Goal: Task Accomplishment & Management: Complete application form

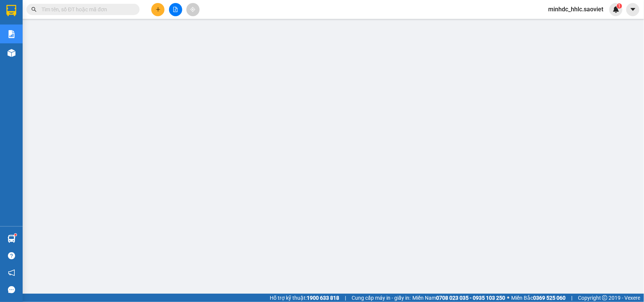
click at [579, 11] on span "minhdc_hhlc.saoviet" at bounding box center [575, 9] width 67 height 9
click at [560, 23] on span "Đăng xuất" at bounding box center [579, 23] width 51 height 8
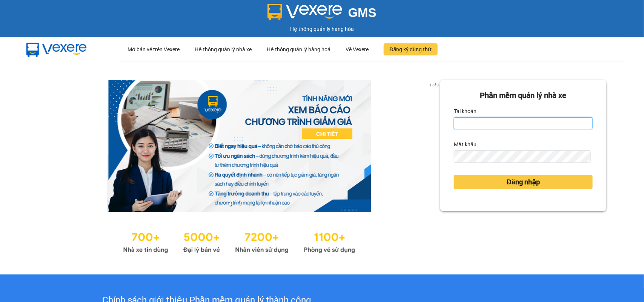
click at [468, 126] on input "Tài khoản" at bounding box center [523, 123] width 139 height 12
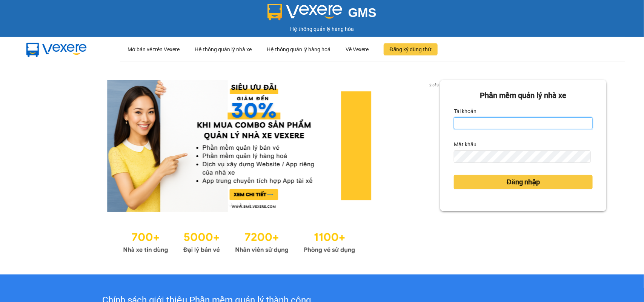
type input "huyennt_congnohanglc.saoviet"
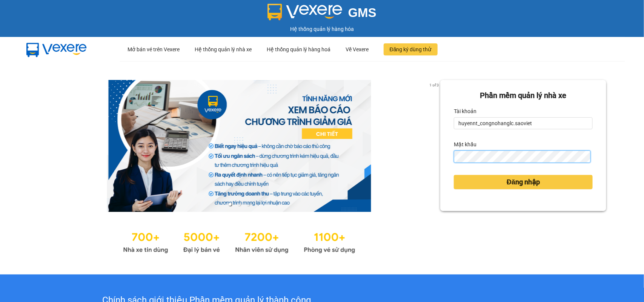
click at [454, 175] on button "Đăng nhập" at bounding box center [523, 182] width 139 height 14
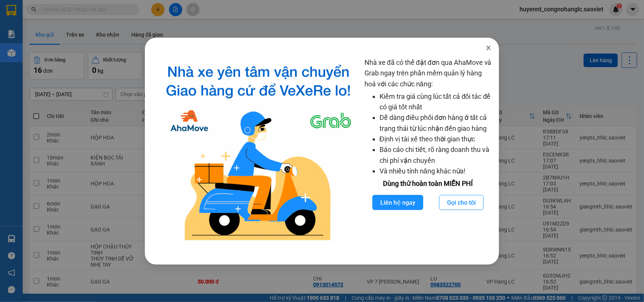
click at [489, 52] on span "Close" at bounding box center [488, 48] width 21 height 21
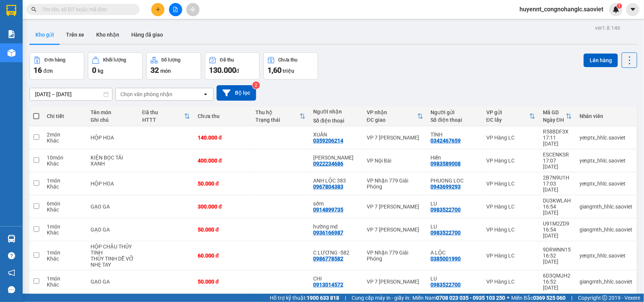
click at [109, 11] on input "text" at bounding box center [85, 9] width 89 height 8
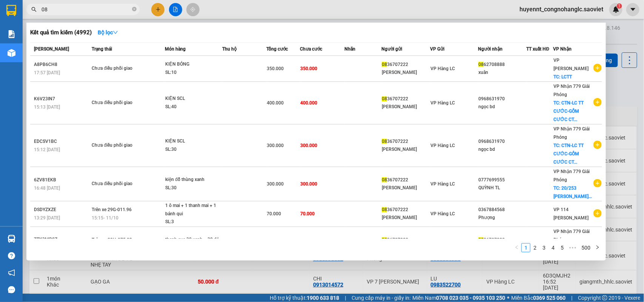
type input "0"
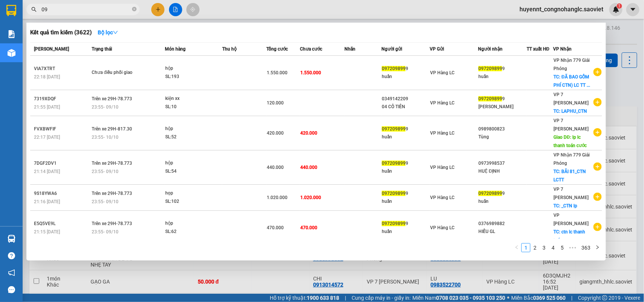
type input "0"
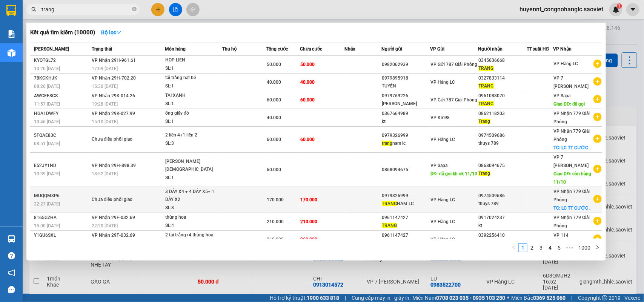
type input "trang"
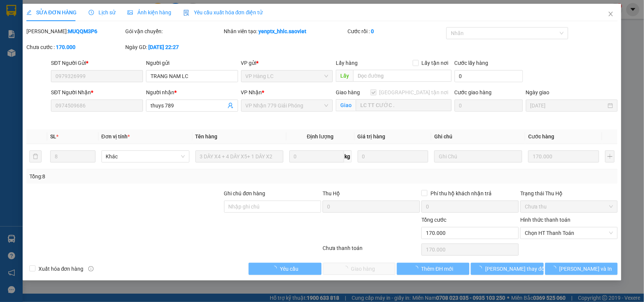
type input "0979326999"
type input "TRANG NAM LC"
type input "0974509686"
type input "thuys 789"
checkbox input "true"
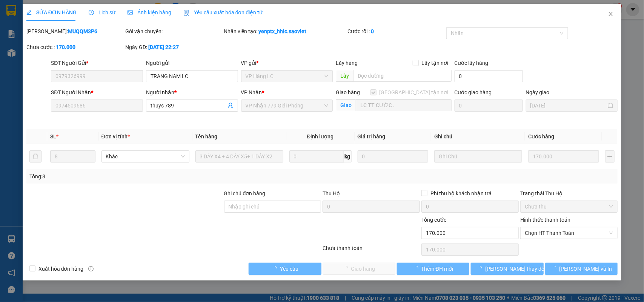
type input "LC TT CƯỚC ."
type input "0"
type input "170.000"
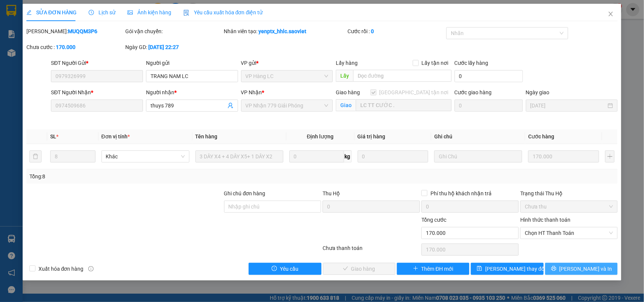
click at [556, 267] on icon "printer" at bounding box center [553, 268] width 5 height 5
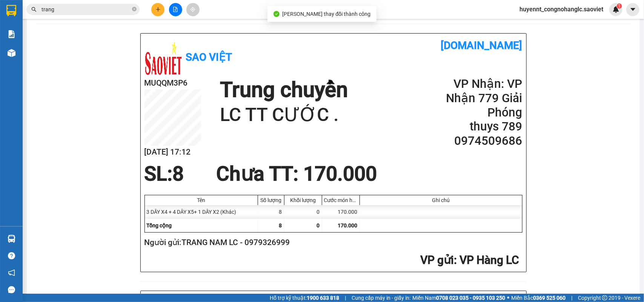
scroll to position [47, 0]
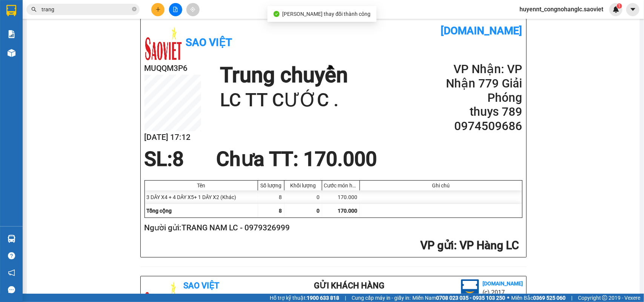
click at [278, 227] on h2 "Người gửi: TRANG NAM LC - 0979326999" at bounding box center [331, 228] width 375 height 12
copy h2 "0979326999"
drag, startPoint x: 65, startPoint y: 11, endPoint x: 24, endPoint y: 12, distance: 41.5
click at [24, 12] on div "trang" at bounding box center [73, 9] width 147 height 11
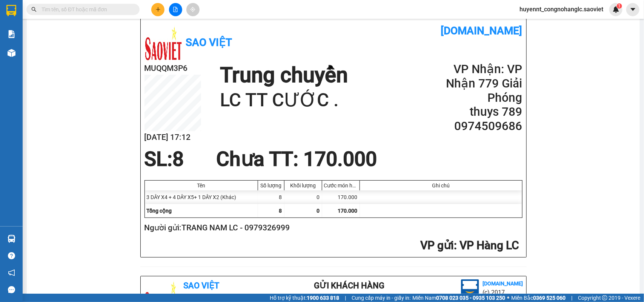
paste input "0979326999"
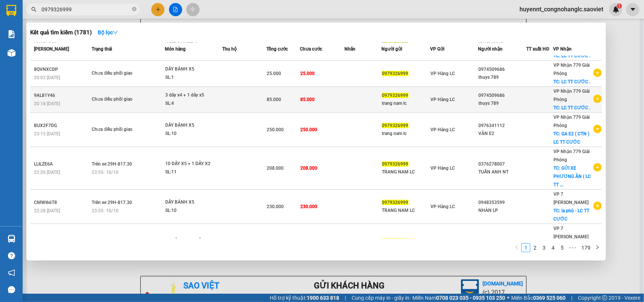
scroll to position [138, 0]
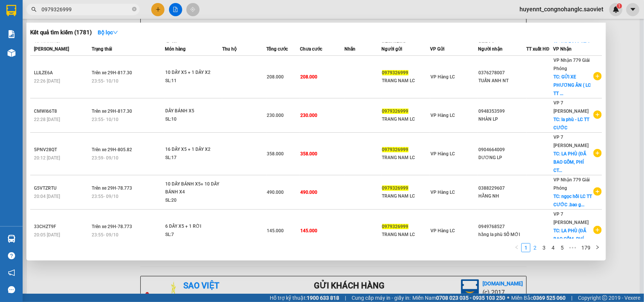
type input "0979326999"
click at [537, 248] on link "2" at bounding box center [535, 248] width 8 height 8
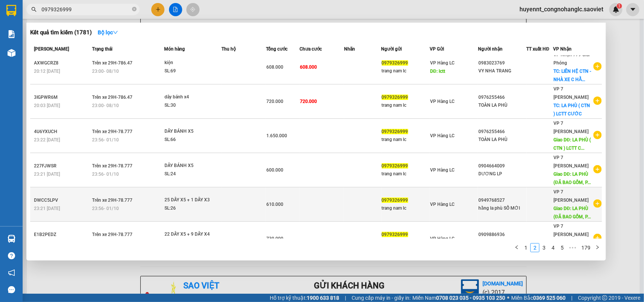
scroll to position [0, 0]
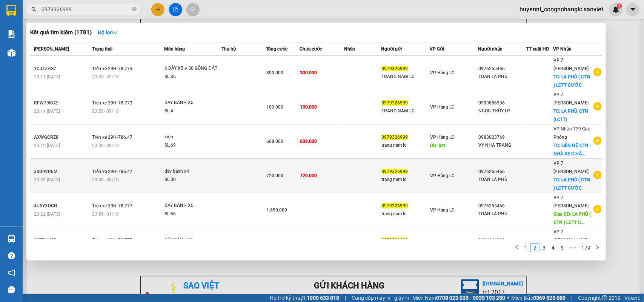
click at [332, 175] on td "720.000" at bounding box center [321, 176] width 45 height 34
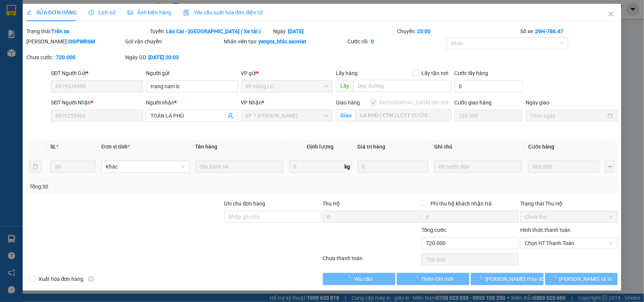
type input "0979326999"
type input "trang nam lc"
type input "0976255466"
type input "TOÀN LA PHÙ"
checkbox input "true"
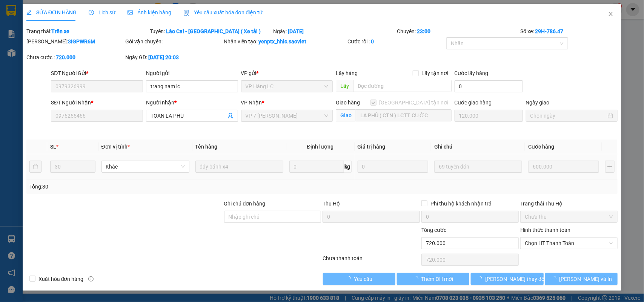
type input "LA PHÙ ( CTN ) LCTT CƯỚC"
type input "0"
type input "720.000"
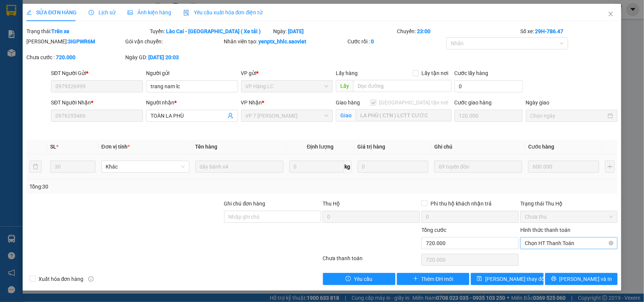
click at [542, 246] on span "Chọn HT Thanh Toán" at bounding box center [569, 243] width 88 height 11
click at [550, 272] on div "Chuyển khoản" at bounding box center [569, 271] width 88 height 8
type input "0"
drag, startPoint x: 520, startPoint y: 278, endPoint x: 529, endPoint y: 273, distance: 10.3
click at [519, 278] on span "[PERSON_NAME] thay đổi" at bounding box center [515, 279] width 60 height 8
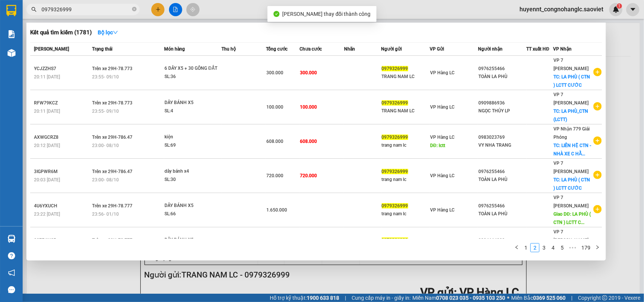
click at [89, 12] on input "0979326999" at bounding box center [85, 9] width 89 height 8
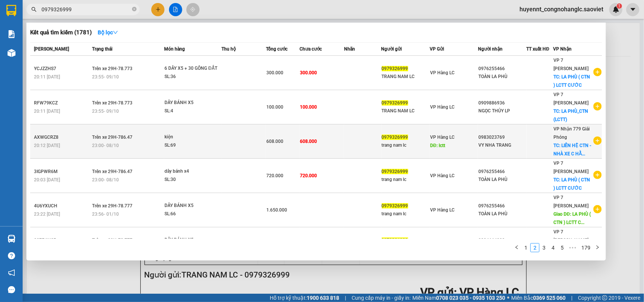
click at [312, 140] on span "608.000" at bounding box center [308, 141] width 17 height 5
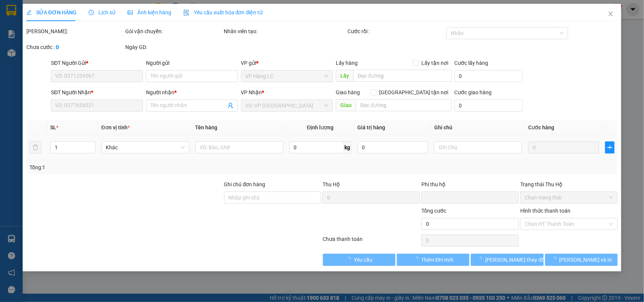
type input "0979326999"
type input "trang nam lc"
type input "lctt"
type input "0983023769"
type input "VY NHA TRANG"
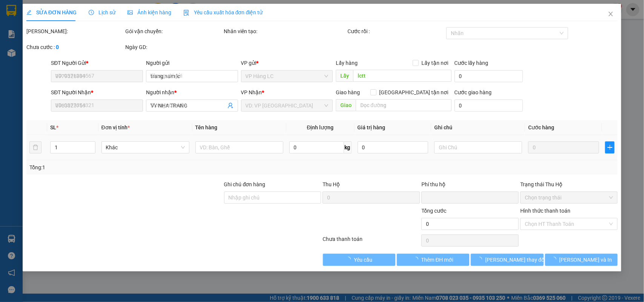
checkbox input "true"
type input "LIÊN HỆ CTN - NHÀ XE C HẰNG (hn thu cước)"
type input "0"
type input "608.000"
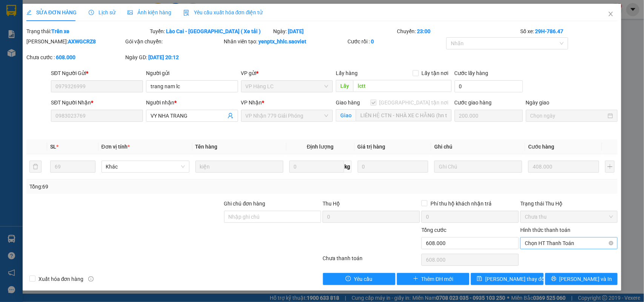
click at [542, 241] on span "Chọn HT Thanh Toán" at bounding box center [569, 243] width 88 height 11
click at [547, 272] on div "Chuyển khoản" at bounding box center [569, 271] width 88 height 8
type input "0"
drag, startPoint x: 511, startPoint y: 282, endPoint x: 516, endPoint y: 280, distance: 5.1
click at [511, 282] on span "Lưu thay đổi" at bounding box center [515, 279] width 60 height 8
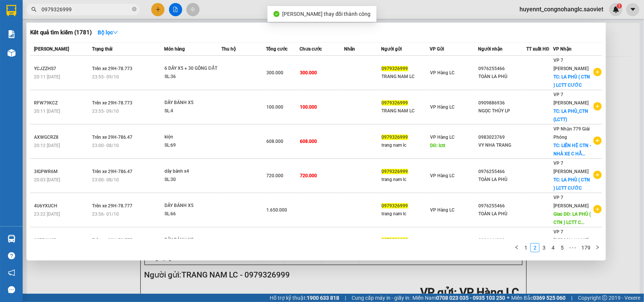
click at [95, 8] on input "0979326999" at bounding box center [85, 9] width 89 height 8
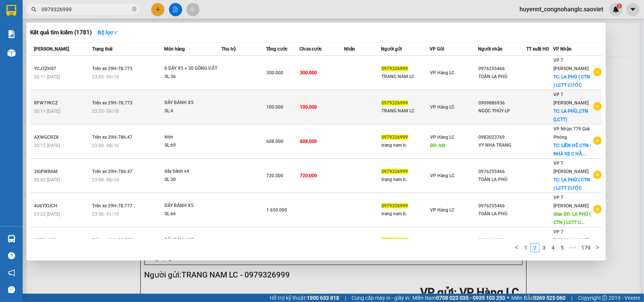
click at [332, 101] on td "100.000" at bounding box center [321, 107] width 45 height 34
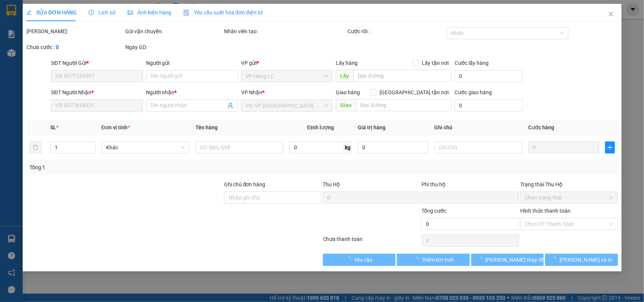
type input "0979326999"
type input "TRANG NAM LC"
type input "0909886936"
type input "NGỌC THỦY LP"
checkbox input "true"
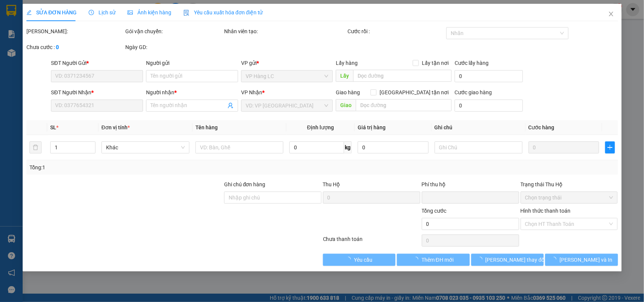
type input "LA PHÙ_CTN (LCTT)"
type input "0"
type input "100.000"
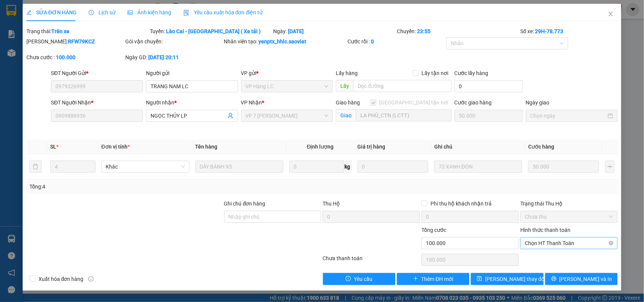
click at [538, 244] on span "Chọn HT Thanh Toán" at bounding box center [569, 243] width 88 height 11
click at [539, 273] on div "Chuyển khoản" at bounding box center [569, 271] width 88 height 8
type input "0"
click at [506, 283] on span "Lưu thay đổi" at bounding box center [515, 279] width 60 height 8
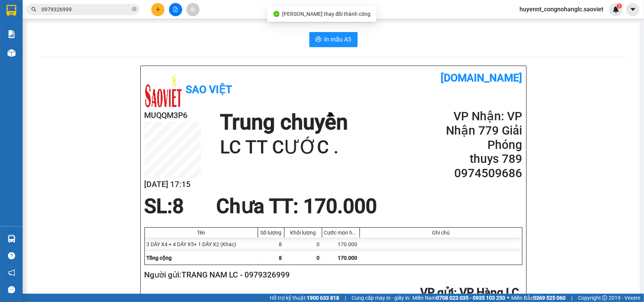
click at [91, 9] on input "0979326999" at bounding box center [85, 9] width 89 height 8
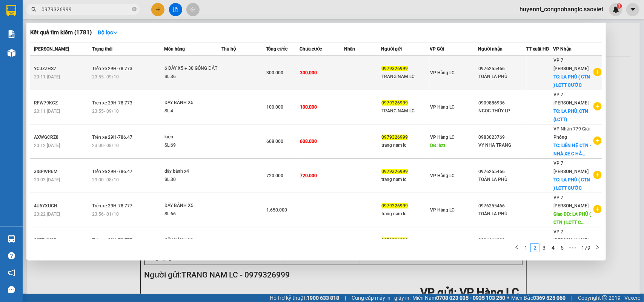
click at [321, 71] on td "300.000" at bounding box center [321, 73] width 45 height 34
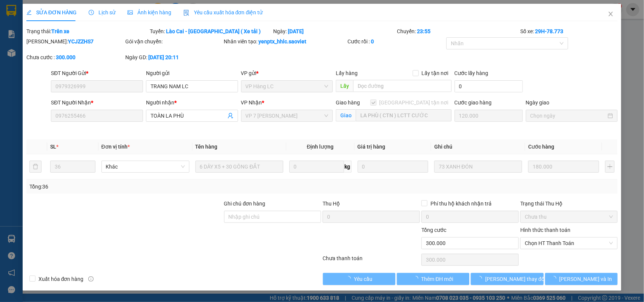
type input "0979326999"
type input "TRANG NAM LC"
type input "0976255466"
type input "TOÀN LA PHÙ"
checkbox input "true"
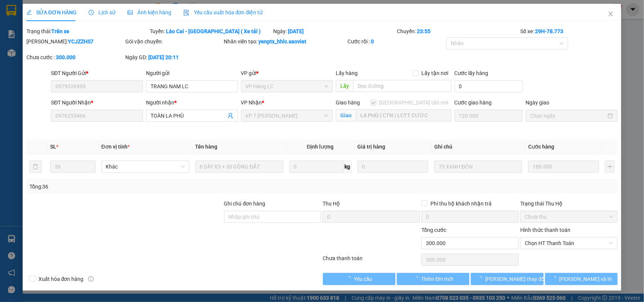
type input "LA PHÙ ( CTN ) LCTT CƯỚC"
type input "0"
type input "300.000"
click at [546, 241] on span "Chọn HT Thanh Toán" at bounding box center [569, 243] width 88 height 11
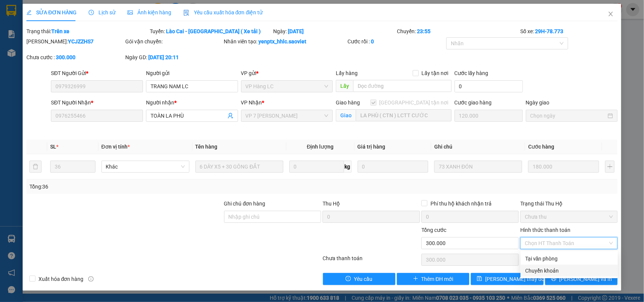
click at [542, 267] on div "Chuyển khoản" at bounding box center [569, 271] width 88 height 8
type input "0"
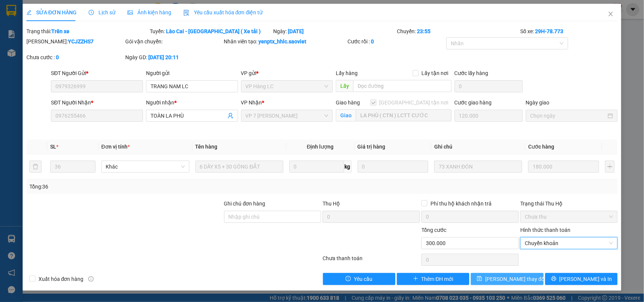
drag, startPoint x: 507, startPoint y: 281, endPoint x: 519, endPoint y: 275, distance: 13.5
click at [506, 282] on span "Lưu thay đổi" at bounding box center [515, 279] width 60 height 8
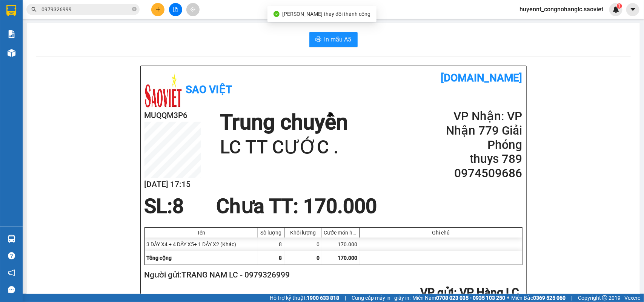
click at [78, 10] on input "0979326999" at bounding box center [85, 9] width 89 height 8
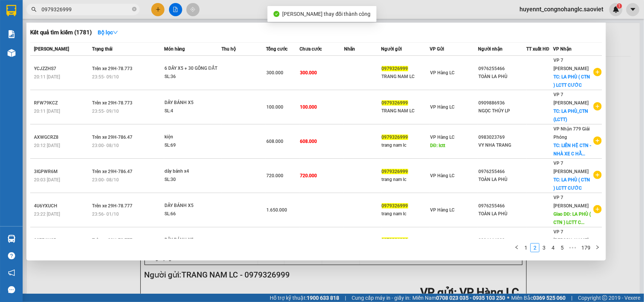
scroll to position [154, 0]
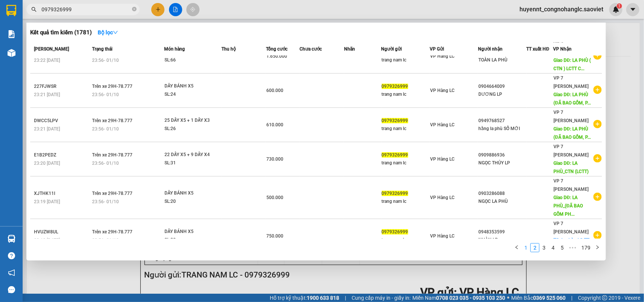
click at [527, 248] on link "1" at bounding box center [526, 248] width 8 height 8
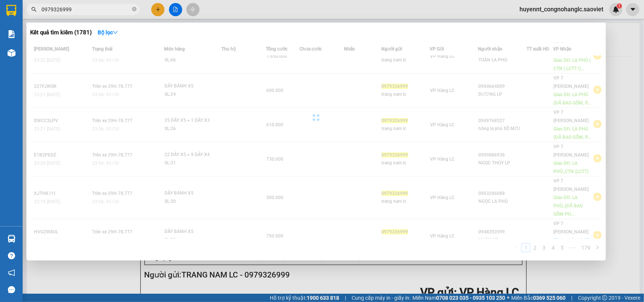
scroll to position [123, 0]
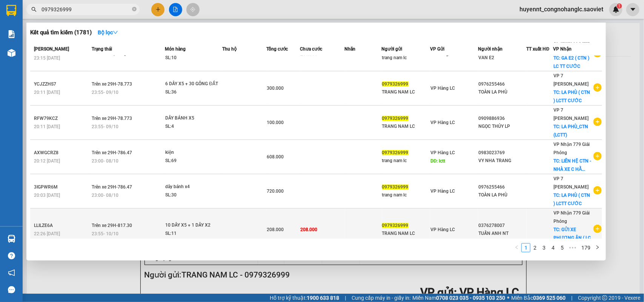
click at [335, 218] on td "208.000" at bounding box center [322, 230] width 45 height 43
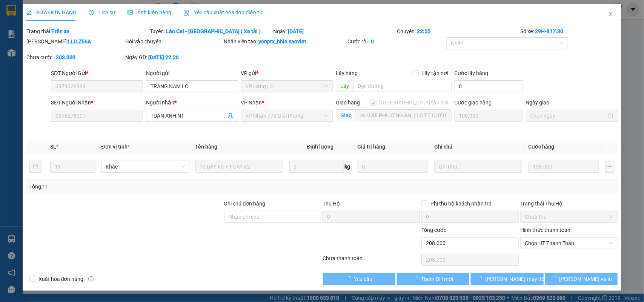
type input "0979326999"
type input "TRANG NAM LC"
type input "0376278007"
type input "TUẤN ANH NT"
checkbox input "true"
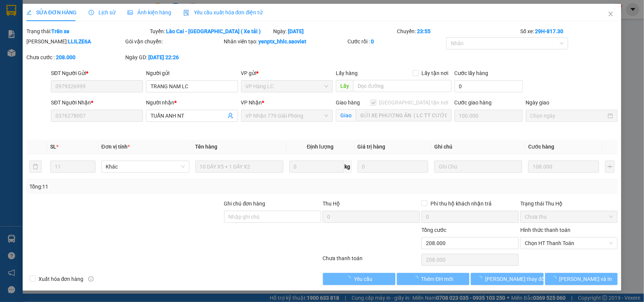
type input "GỬI XE PHƯƠNG ÂN ( LC TT CƯỚC )"
type input "0"
type input "208.000"
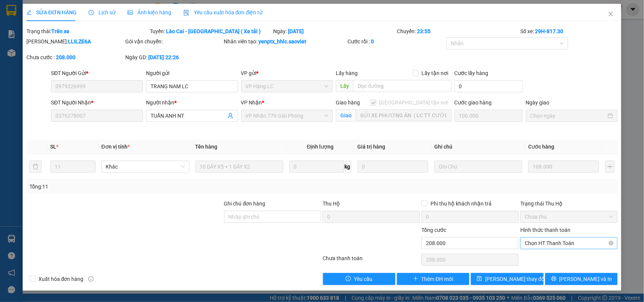
click at [542, 240] on span "Chọn HT Thanh Toán" at bounding box center [569, 243] width 88 height 11
click at [536, 269] on div "Chuyển khoản" at bounding box center [569, 271] width 88 height 8
type input "0"
click at [494, 278] on button "Lưu thay đổi" at bounding box center [507, 279] width 72 height 12
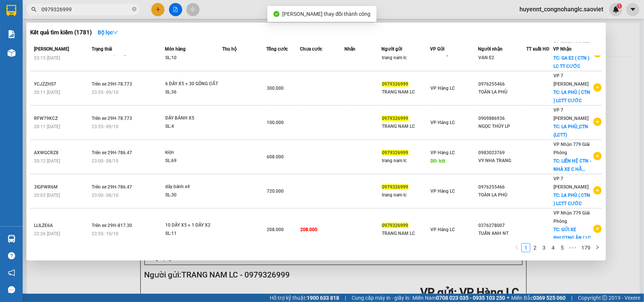
click at [89, 6] on input "0979326999" at bounding box center [85, 9] width 89 height 8
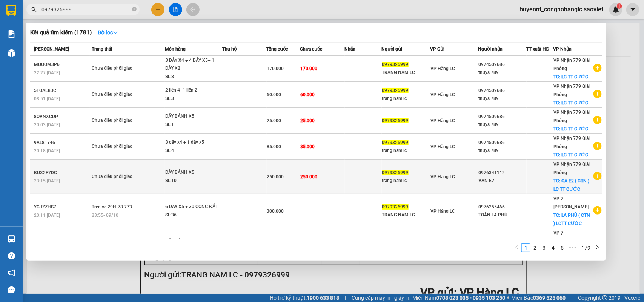
click at [306, 167] on td "250.000" at bounding box center [322, 177] width 45 height 34
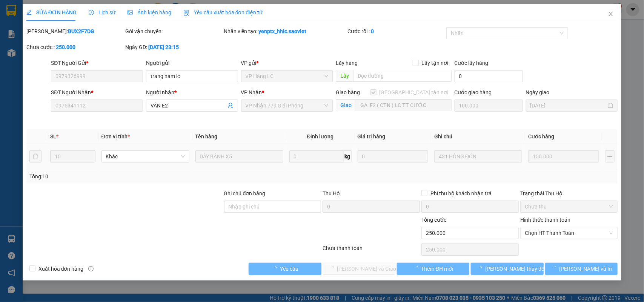
type input "0979326999"
type input "trang nam lc"
type input "0976341112"
type input "VÂN E2"
checkbox input "true"
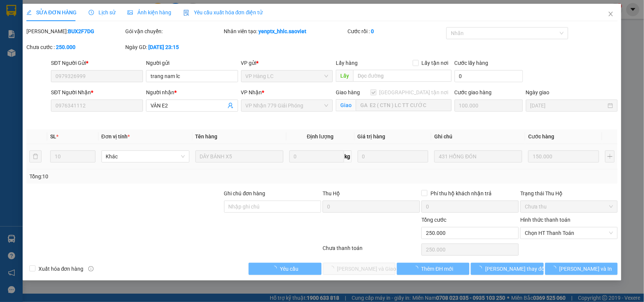
type input "GA E2 ( CTN ) LC TT CƯỚC"
type input "0"
type input "250.000"
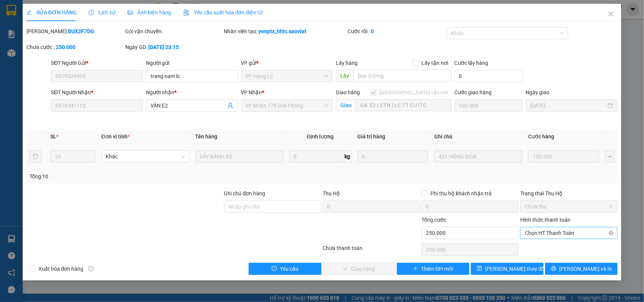
click at [539, 237] on span "Chọn HT Thanh Toán" at bounding box center [569, 232] width 88 height 11
click at [547, 261] on div "Chuyển khoản" at bounding box center [569, 260] width 88 height 8
type input "0"
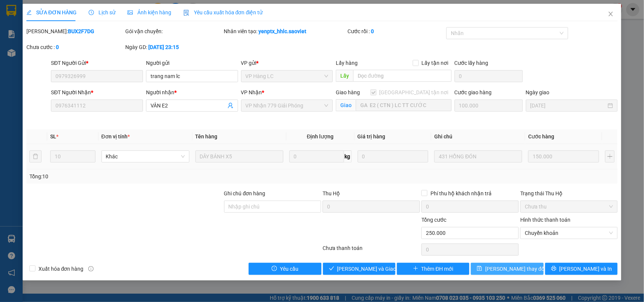
click at [507, 273] on span "Lưu thay đổi" at bounding box center [515, 269] width 60 height 8
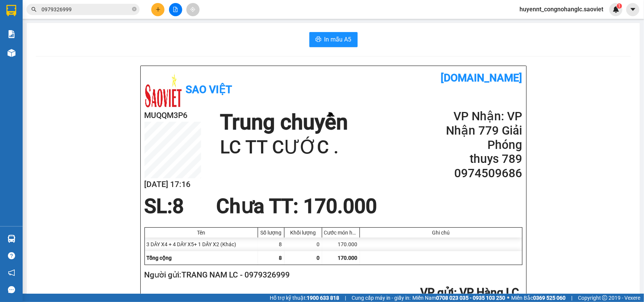
click at [87, 8] on input "0979326999" at bounding box center [85, 9] width 89 height 8
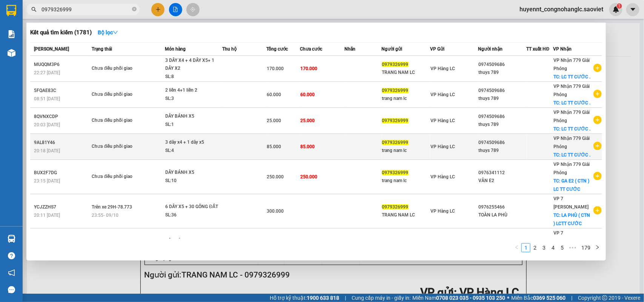
click at [430, 144] on span "VP Hàng LC" at bounding box center [442, 146] width 25 height 5
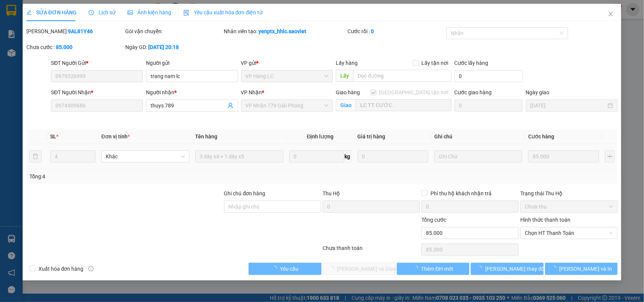
type input "0979326999"
type input "trang nam lc"
type input "0974509686"
type input "thuys 789"
checkbox input "true"
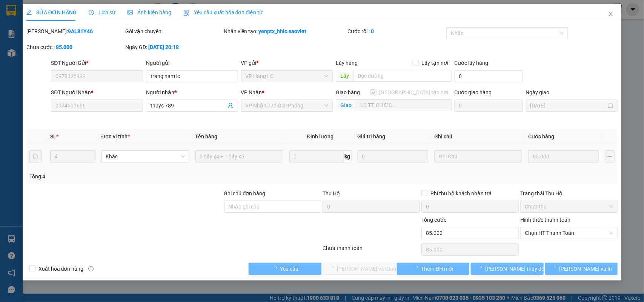
type input "LC TT CƯỚC ."
type input "0"
type input "85.000"
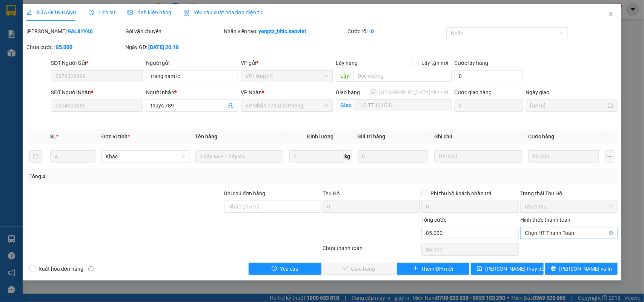
click at [551, 231] on span "Chọn HT Thanh Toán" at bounding box center [569, 232] width 88 height 11
click at [542, 259] on div "Chuyển khoản" at bounding box center [569, 260] width 88 height 8
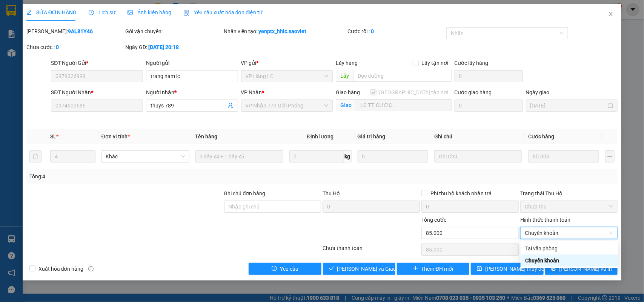
type input "0"
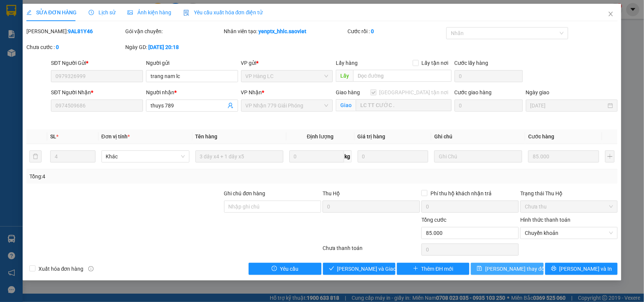
drag, startPoint x: 516, startPoint y: 268, endPoint x: 522, endPoint y: 258, distance: 11.0
click at [516, 268] on span "Lưu thay đổi" at bounding box center [515, 269] width 60 height 8
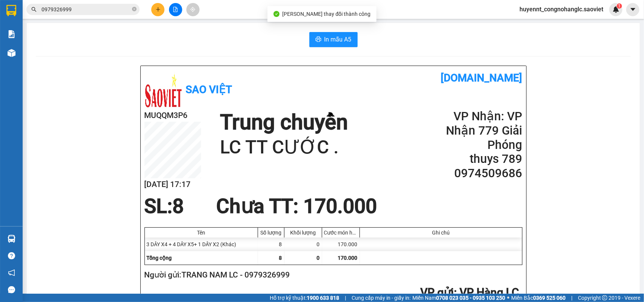
click at [85, 11] on input "0979326999" at bounding box center [85, 9] width 89 height 8
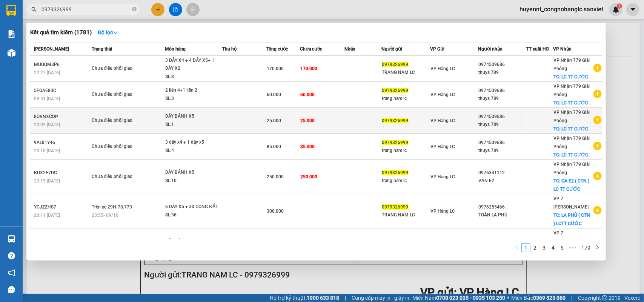
click at [361, 114] on td at bounding box center [363, 121] width 37 height 26
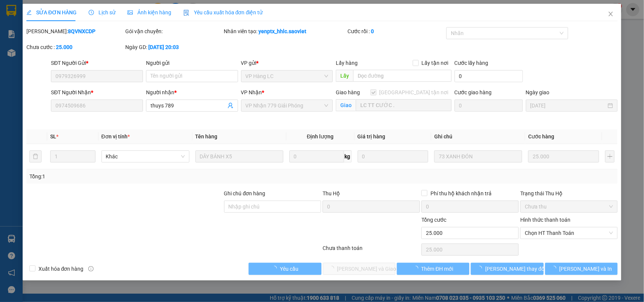
type input "0979326999"
type input "0974509686"
type input "thuys 789"
checkbox input "true"
type input "LC TT CƯỚC ."
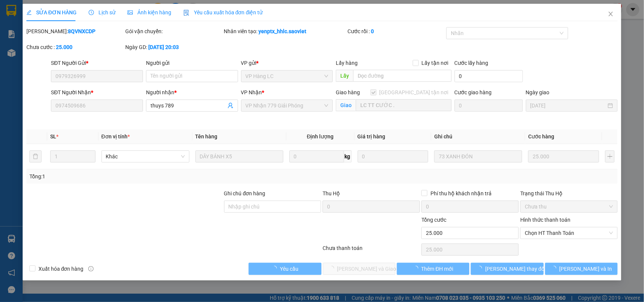
type input "0"
type input "25.000"
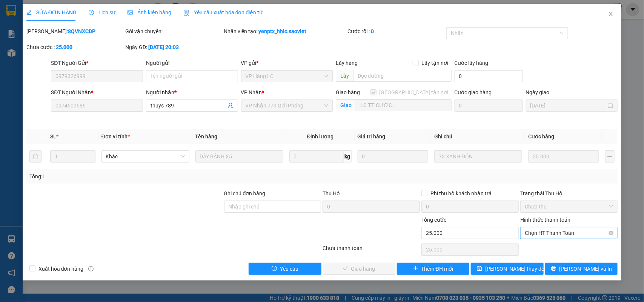
click at [537, 229] on span "Chọn HT Thanh Toán" at bounding box center [569, 232] width 88 height 11
click at [537, 256] on div "Chuyển khoản" at bounding box center [569, 260] width 88 height 8
type input "0"
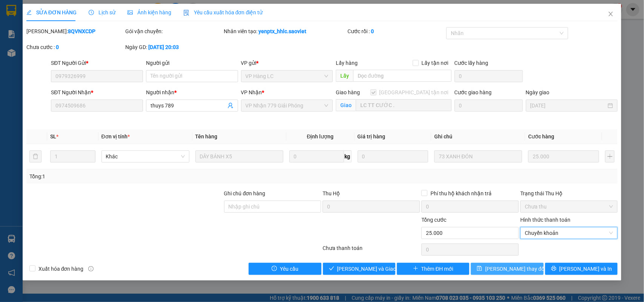
click at [506, 267] on span "Lưu thay đổi" at bounding box center [515, 269] width 60 height 8
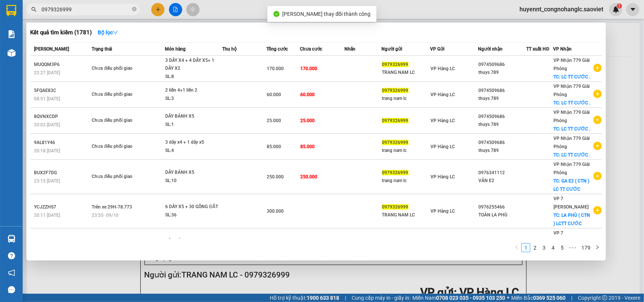
click at [81, 6] on input "0979326999" at bounding box center [85, 9] width 89 height 8
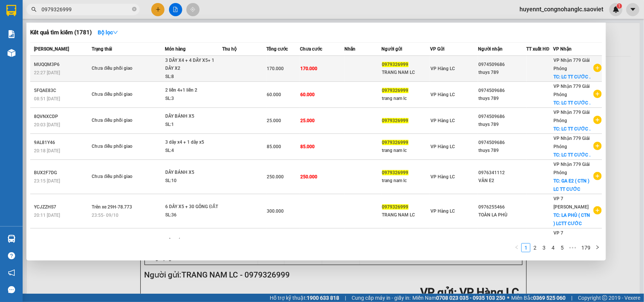
click at [347, 67] on td at bounding box center [363, 69] width 37 height 26
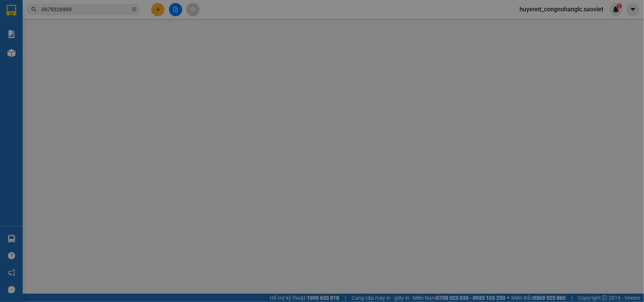
type input "0979326999"
type input "TRANG NAM LC"
type input "0974509686"
type input "thuys 789"
checkbox input "true"
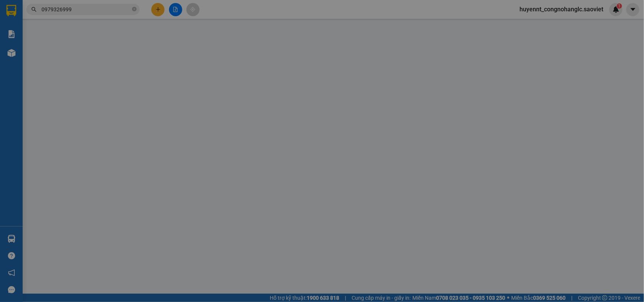
type input "LC TT CƯỚC ."
type input "0"
type input "170.000"
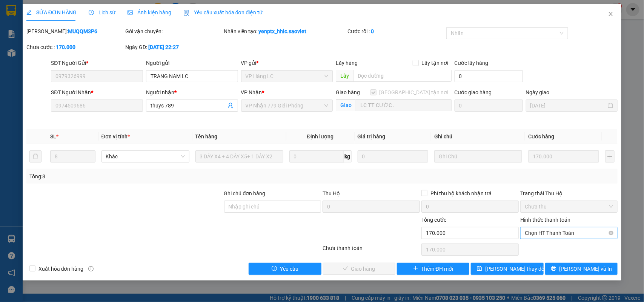
click at [542, 232] on span "Chọn HT Thanh Toán" at bounding box center [569, 232] width 88 height 11
click at [542, 257] on div "Chuyển khoản" at bounding box center [569, 260] width 88 height 8
type input "0"
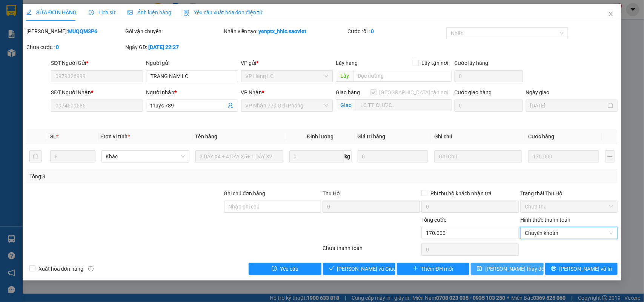
click at [507, 269] on span "Lưu thay đổi" at bounding box center [515, 269] width 60 height 8
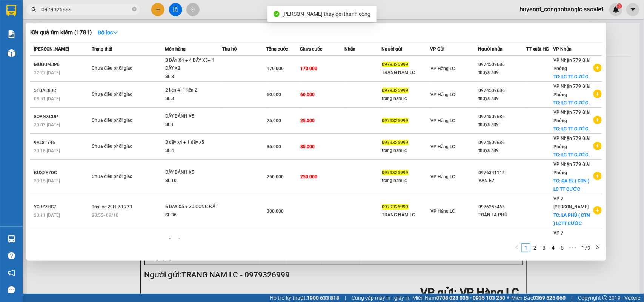
click at [78, 10] on input "0979326999" at bounding box center [85, 9] width 89 height 8
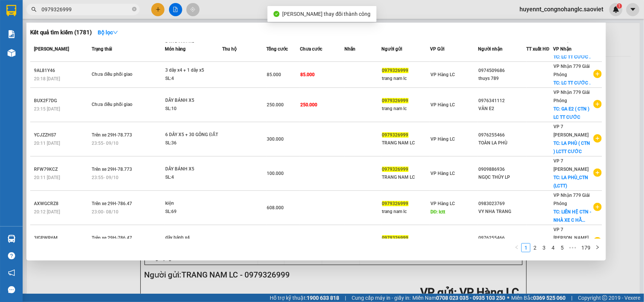
scroll to position [123, 0]
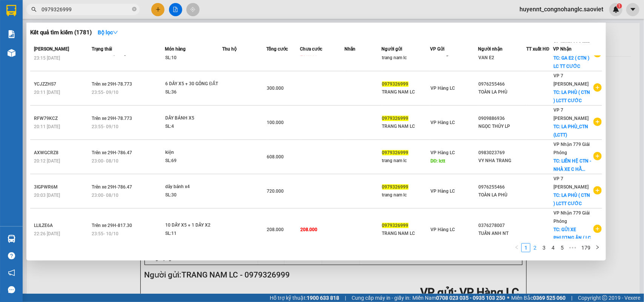
click at [536, 249] on link "2" at bounding box center [535, 248] width 8 height 8
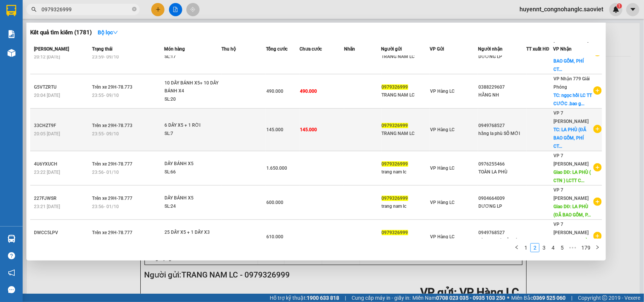
scroll to position [0, 0]
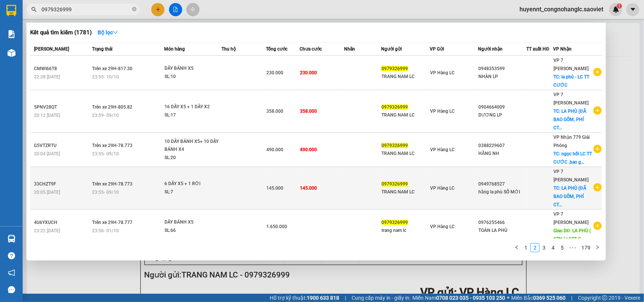
click at [320, 187] on td "145.000" at bounding box center [321, 188] width 45 height 43
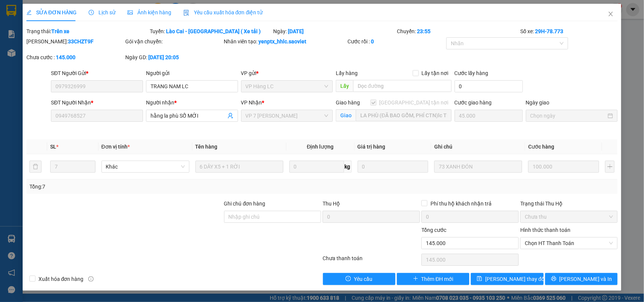
type input "0979326999"
type input "TRANG NAM LC"
type input "0949768527"
type input "hằng la phù SỐ MỚI"
checkbox input "true"
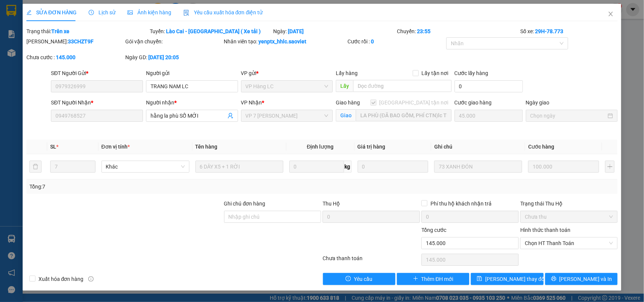
type input "LA PHÙ (ĐÃ BAO GỒM, PHÍ CTN)lc Thanh toán"
type input "0"
type input "145.000"
click at [539, 246] on span "Chọn HT Thanh Toán" at bounding box center [569, 243] width 88 height 11
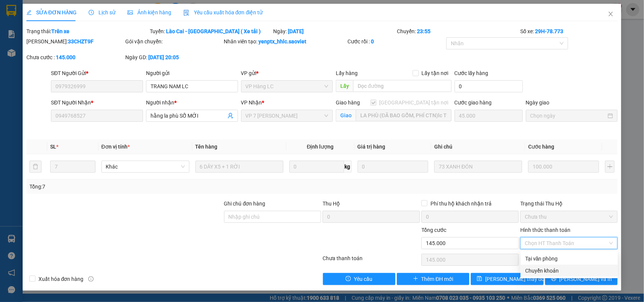
click at [542, 267] on div "Chuyển khoản" at bounding box center [569, 271] width 88 height 8
type input "0"
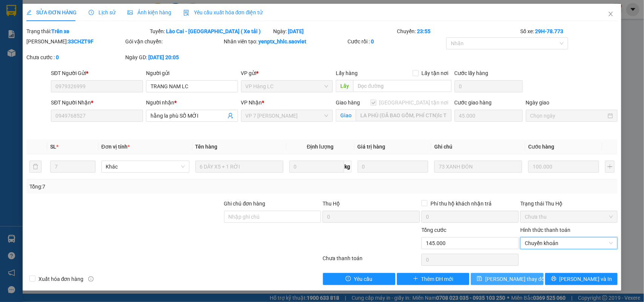
click at [509, 281] on span "Lưu thay đổi" at bounding box center [515, 279] width 60 height 8
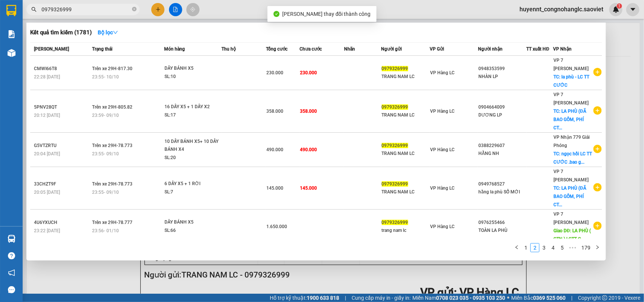
drag, startPoint x: 92, startPoint y: 8, endPoint x: 322, endPoint y: 146, distance: 267.9
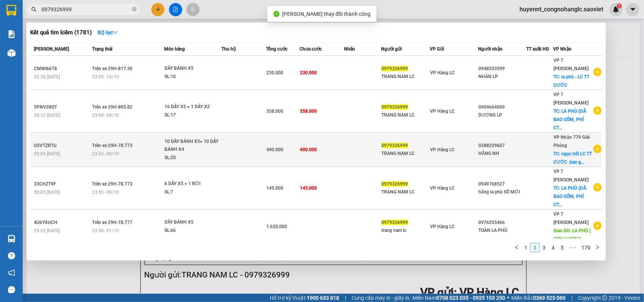
click at [95, 8] on input "0979326999" at bounding box center [85, 9] width 89 height 8
click at [300, 152] on td "490.000" at bounding box center [321, 150] width 45 height 34
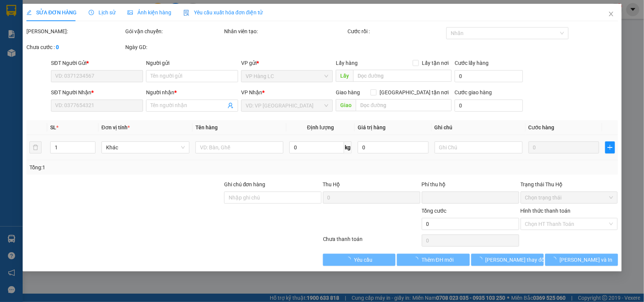
type input "0979326999"
type input "TRANG NAM LC"
type input "0388229607"
type input "HẰNG NH"
checkbox input "true"
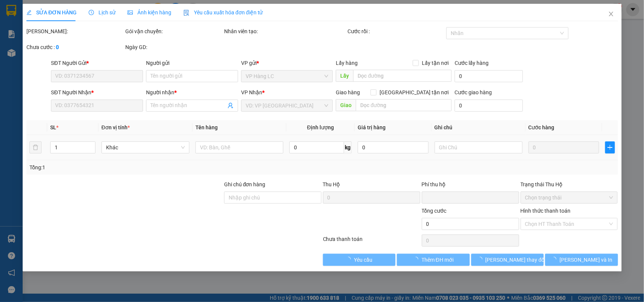
type input "ngọc hồi LC TT CƯỚC .bao gồm cước ctn"
type input "0"
type input "490.000"
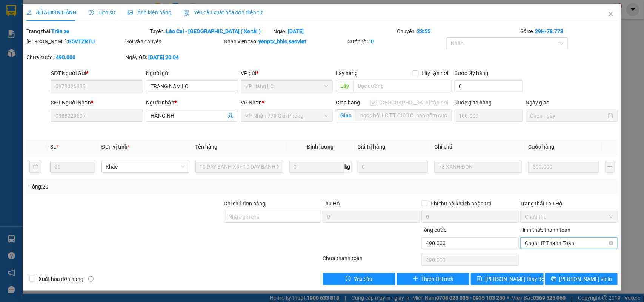
click at [551, 246] on span "Chọn HT Thanh Toán" at bounding box center [569, 243] width 88 height 11
click at [536, 270] on div "Chuyển khoản" at bounding box center [569, 271] width 88 height 8
type input "0"
click at [515, 277] on span "Lưu thay đổi" at bounding box center [515, 279] width 60 height 8
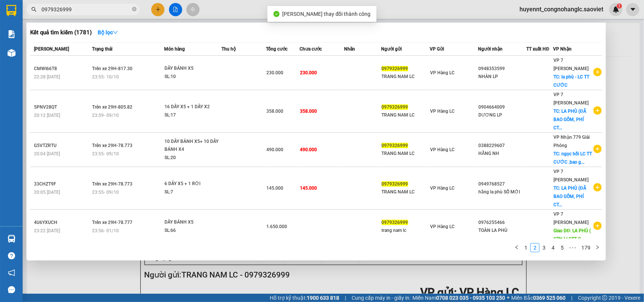
drag, startPoint x: 101, startPoint y: 8, endPoint x: 120, endPoint y: 17, distance: 20.7
click at [101, 8] on input "0979326999" at bounding box center [85, 9] width 89 height 8
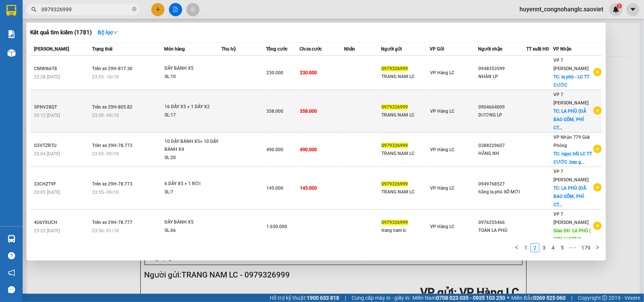
click at [345, 112] on td at bounding box center [362, 111] width 37 height 43
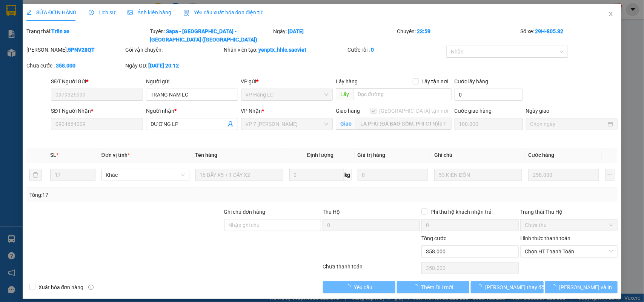
type input "0979326999"
type input "TRANG NAM LC"
type input "0904664009"
type input "DƯƠNG LP"
checkbox input "true"
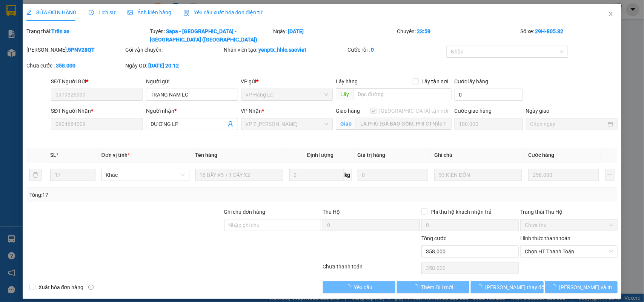
type input "LA PHÙ (ĐÃ BAO GỒM, PHÍ CTN)lc Thanh toán"
type input "0"
type input "358.000"
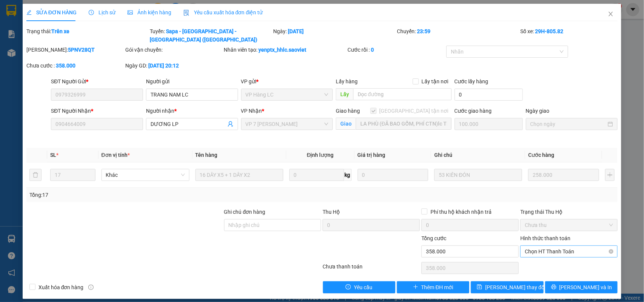
click at [549, 246] on span "Chọn HT Thanh Toán" at bounding box center [569, 251] width 88 height 11
click at [540, 267] on div "Chuyển khoản" at bounding box center [569, 271] width 88 height 8
type input "0"
click at [502, 283] on span "Lưu thay đổi" at bounding box center [515, 287] width 60 height 8
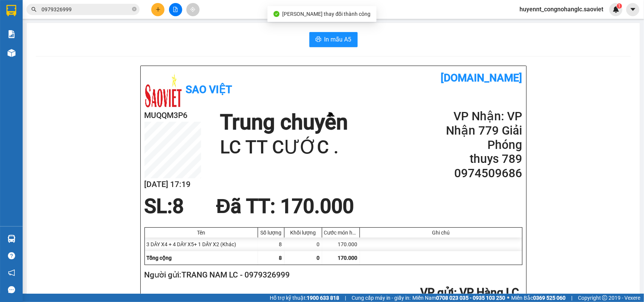
drag, startPoint x: 88, startPoint y: 9, endPoint x: 193, endPoint y: 83, distance: 129.0
click at [89, 8] on input "0979326999" at bounding box center [85, 9] width 89 height 8
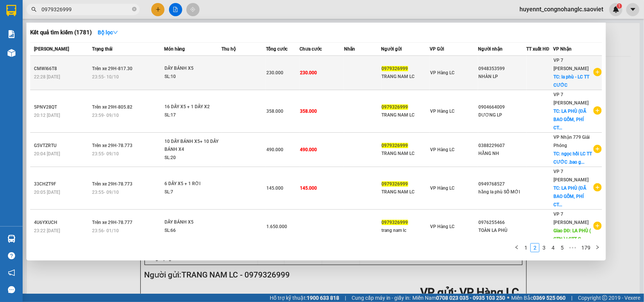
click at [403, 77] on div "TRANG NAM LC" at bounding box center [406, 77] width 48 height 8
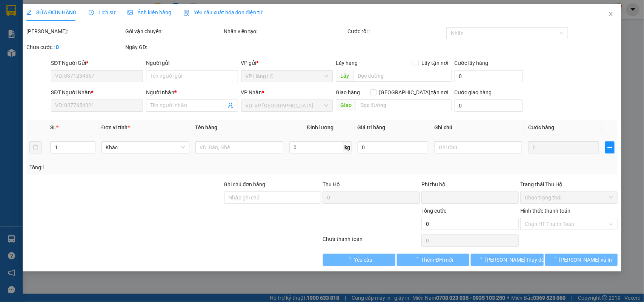
type input "0979326999"
type input "TRANG NAM LC"
type input "0948353599"
type input "NHÀN LP"
checkbox input "true"
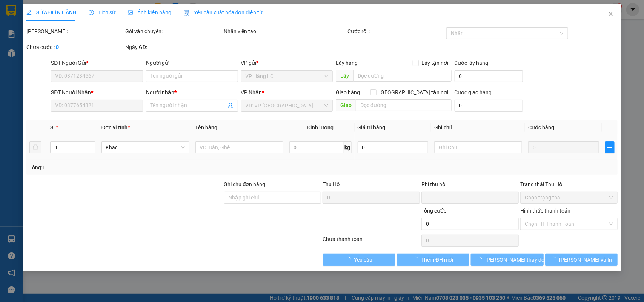
type input "la phù - LC TT CƯỚC"
type input "0"
type input "230.000"
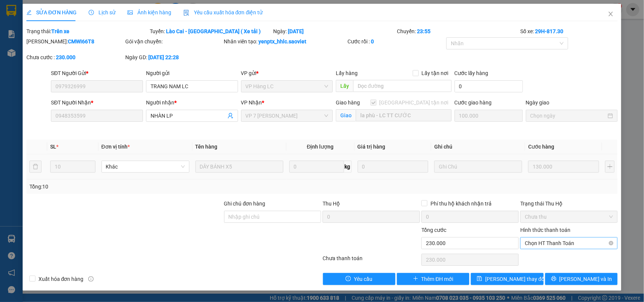
click at [546, 242] on span "Chọn HT Thanh Toán" at bounding box center [569, 243] width 88 height 11
click at [541, 268] on div "Chuyển khoản" at bounding box center [569, 271] width 88 height 8
type input "0"
drag, startPoint x: 511, startPoint y: 276, endPoint x: 524, endPoint y: 275, distance: 12.5
click at [511, 277] on span "Lưu thay đổi" at bounding box center [515, 279] width 60 height 8
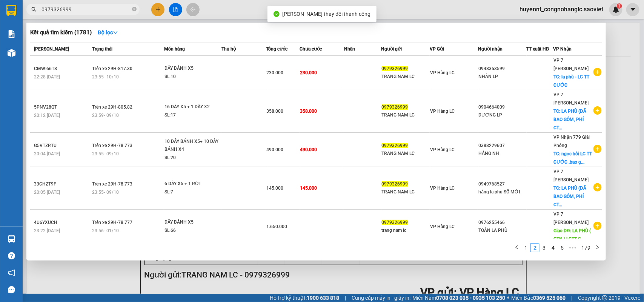
drag, startPoint x: 95, startPoint y: 10, endPoint x: 176, endPoint y: 80, distance: 106.7
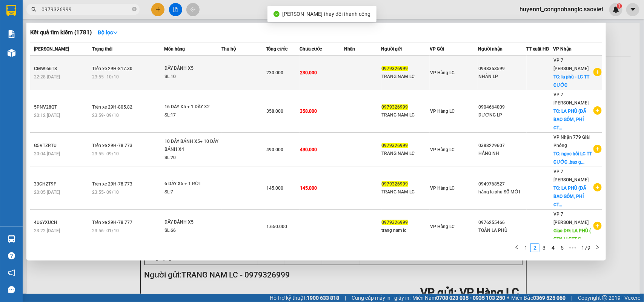
click at [97, 10] on input "0979326999" at bounding box center [85, 9] width 89 height 8
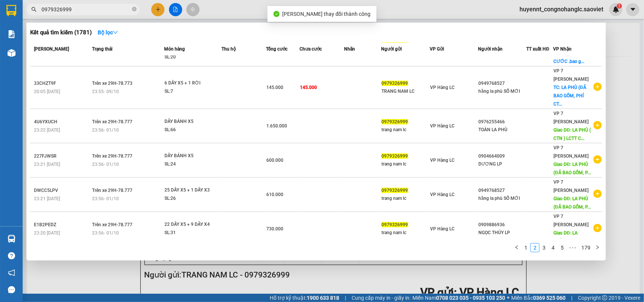
scroll to position [170, 0]
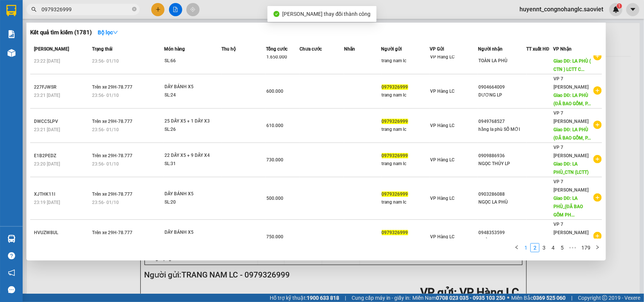
click at [528, 246] on link "1" at bounding box center [526, 248] width 8 height 8
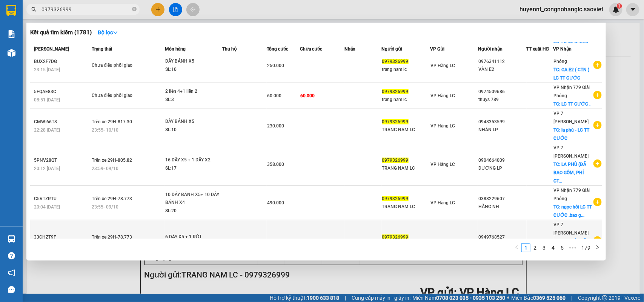
scroll to position [138, 0]
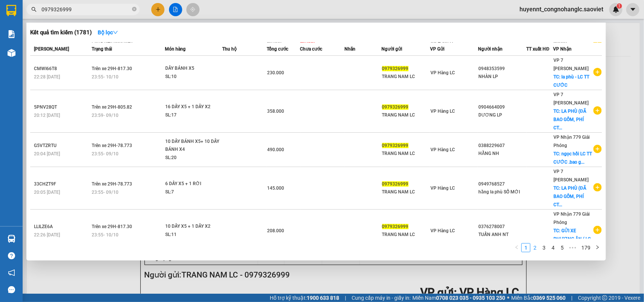
click at [536, 247] on link "2" at bounding box center [535, 248] width 8 height 8
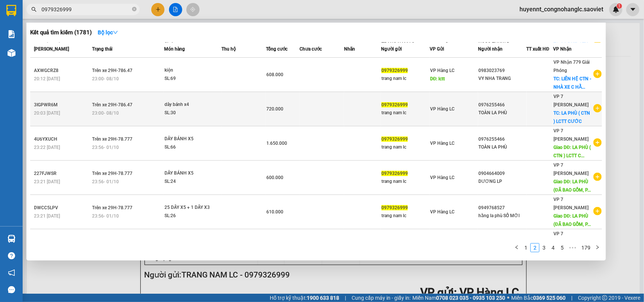
scroll to position [0, 0]
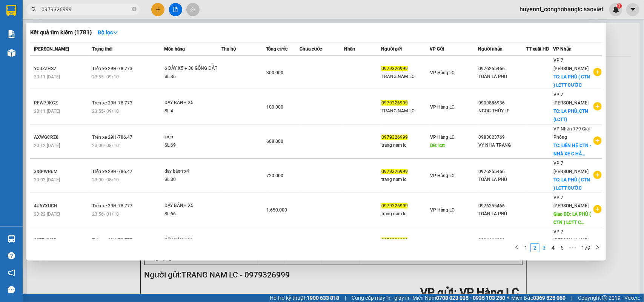
click at [545, 249] on link "3" at bounding box center [544, 248] width 8 height 8
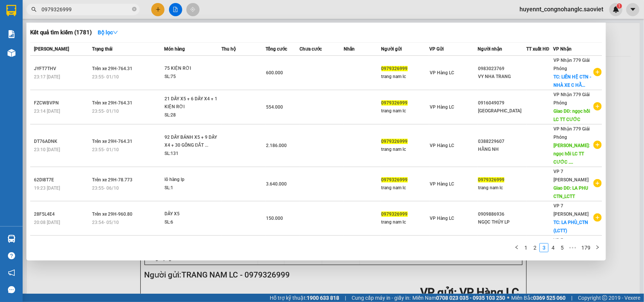
scroll to position [154, 0]
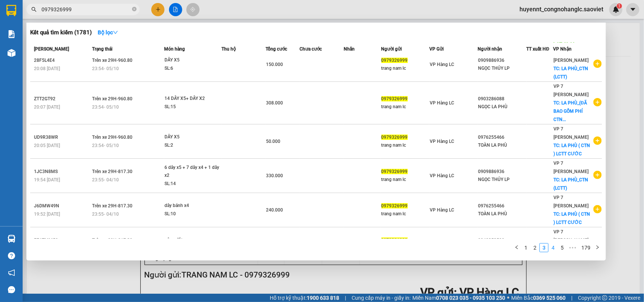
click at [551, 246] on link "4" at bounding box center [553, 248] width 8 height 8
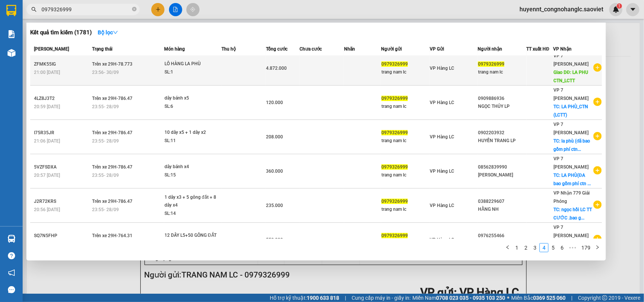
scroll to position [0, 0]
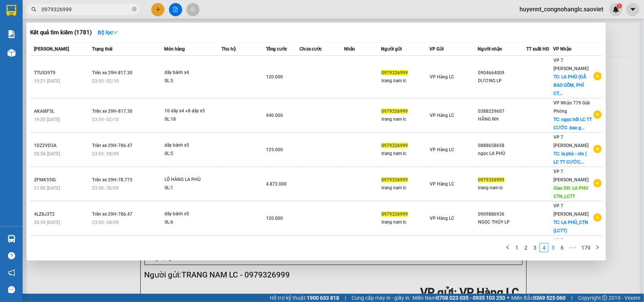
click at [555, 247] on link "5" at bounding box center [553, 248] width 8 height 8
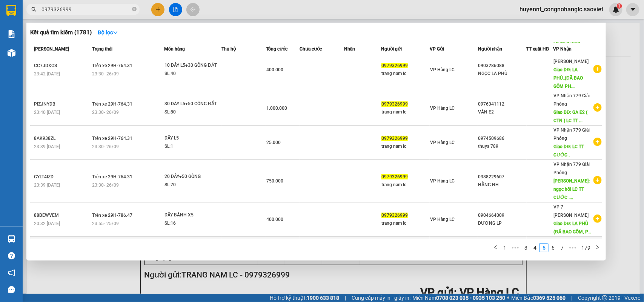
scroll to position [154, 0]
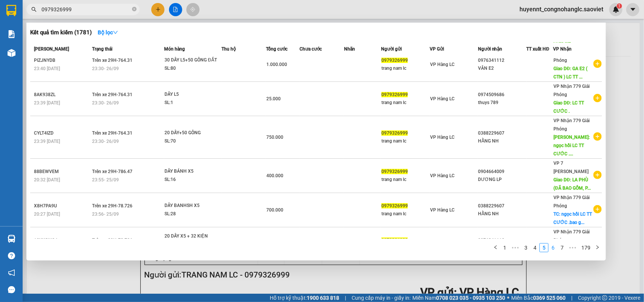
click at [553, 247] on link "6" at bounding box center [553, 248] width 8 height 8
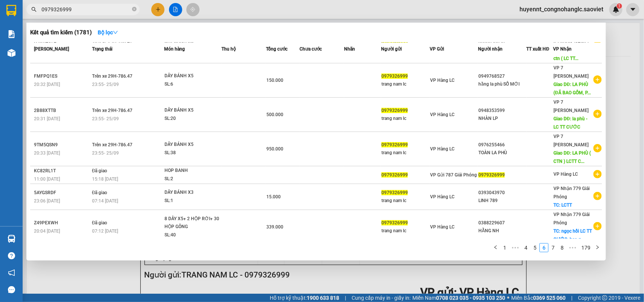
scroll to position [107, 0]
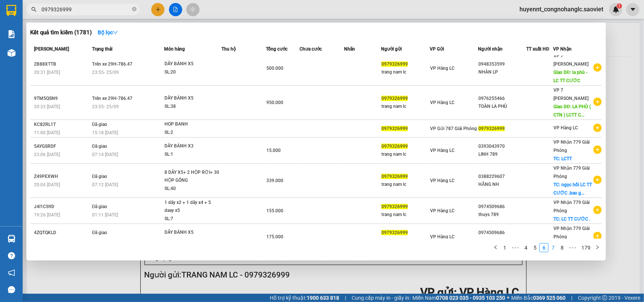
click at [557, 246] on link "7" at bounding box center [553, 248] width 8 height 8
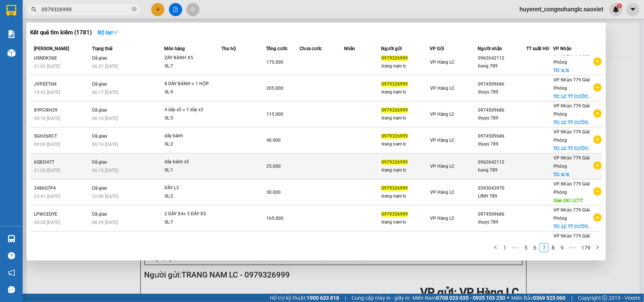
scroll to position [0, 0]
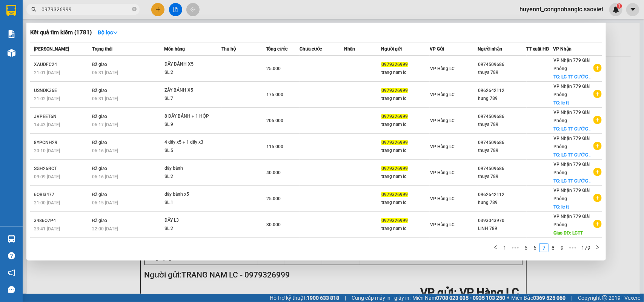
drag, startPoint x: 84, startPoint y: 11, endPoint x: 31, endPoint y: 9, distance: 52.9
click at [31, 9] on div "0979326999" at bounding box center [73, 9] width 147 height 11
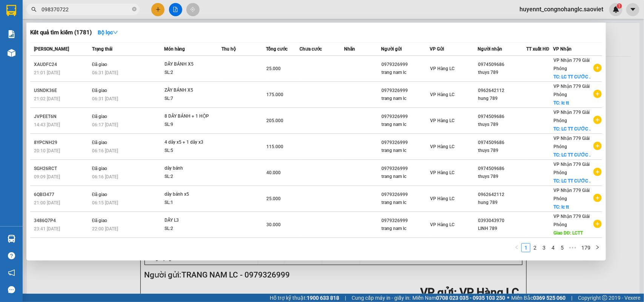
type input "0983707222"
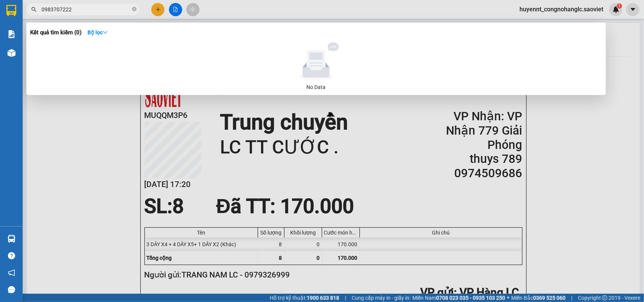
drag, startPoint x: 74, startPoint y: 8, endPoint x: 34, endPoint y: 14, distance: 40.1
click at [34, 14] on span "0983707222" at bounding box center [82, 9] width 113 height 11
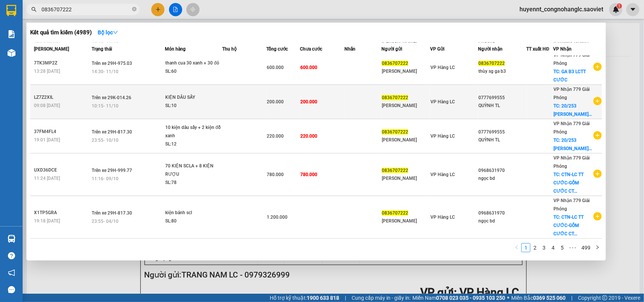
scroll to position [178, 0]
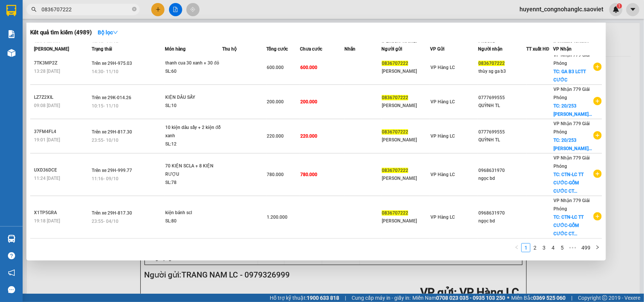
type input "0836707222"
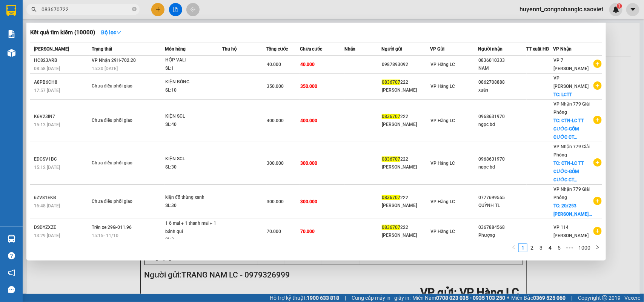
type input "0836707222"
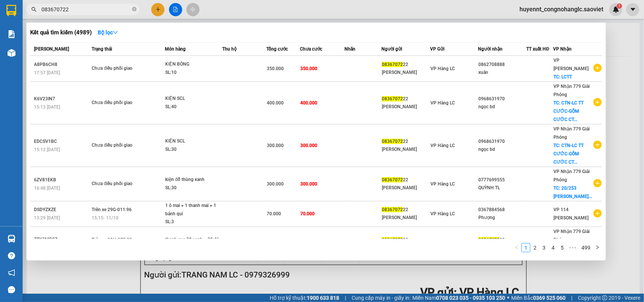
type input "0836707222"
click at [342, 178] on td "300.000" at bounding box center [322, 184] width 45 height 34
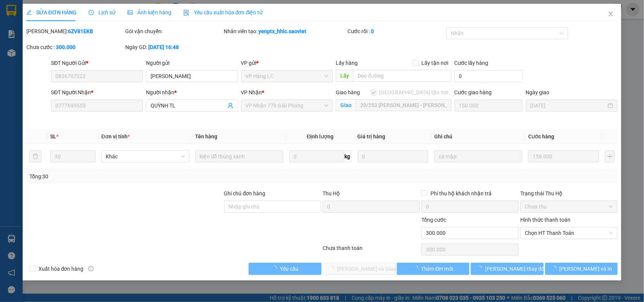
type input "0836707222"
type input "LAN NINH"
type input "0777699555"
type input "QUỲNH TL"
checkbox input "true"
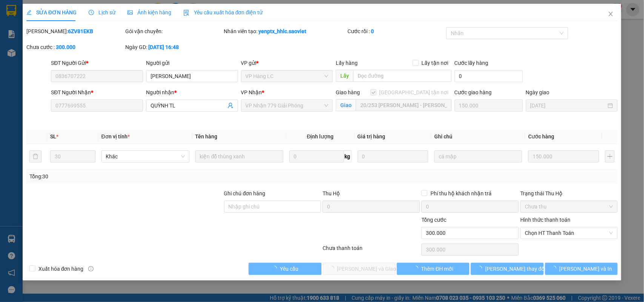
type input "20/253 THÚY LĨNH - HOÀNG MAI ( CTN ) lc ttc"
type input "0"
type input "300.000"
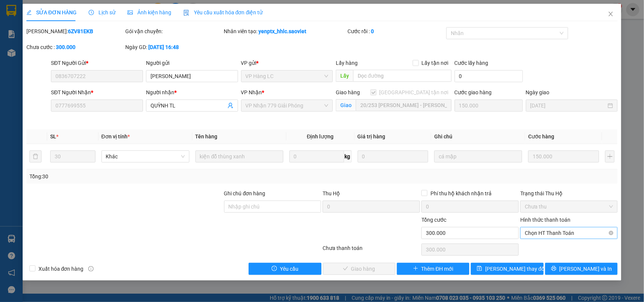
click at [542, 234] on span "Chọn HT Thanh Toán" at bounding box center [569, 232] width 88 height 11
click at [540, 261] on div "Chuyển khoản" at bounding box center [569, 260] width 88 height 8
type input "0"
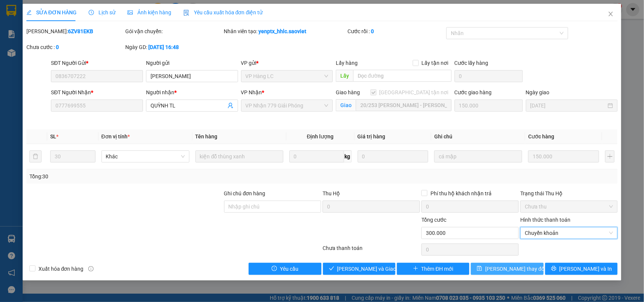
click at [510, 269] on span "Lưu thay đổi" at bounding box center [515, 269] width 60 height 8
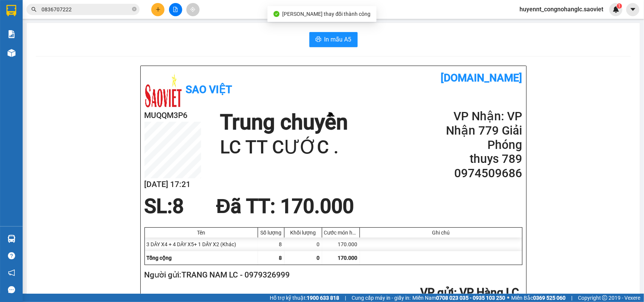
click at [74, 8] on input "0836707222" at bounding box center [85, 9] width 89 height 8
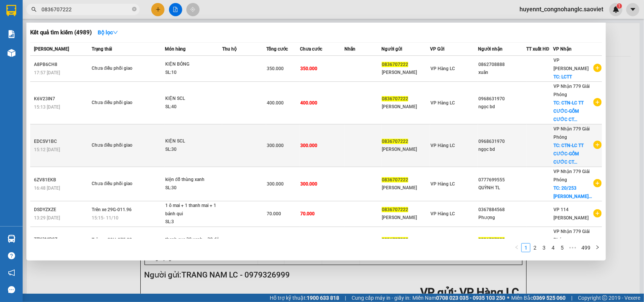
click at [296, 142] on td "300.000" at bounding box center [283, 145] width 34 height 43
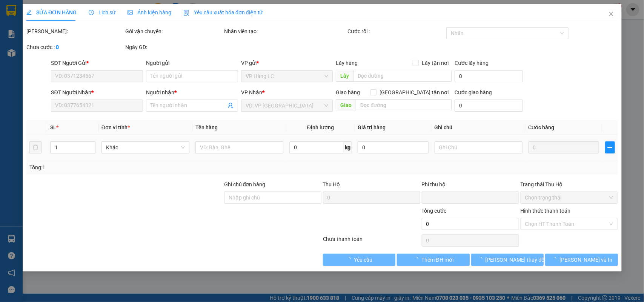
type input "0836707222"
type input "LAN NINH"
type input "0968631970"
type input "ngọc bd"
checkbox input "true"
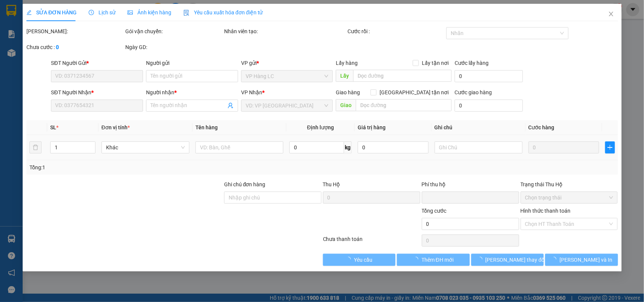
type input "CTN-LC TT CƯỚC-GỒM CƯỚC CTN"
type input "0"
type input "300.000"
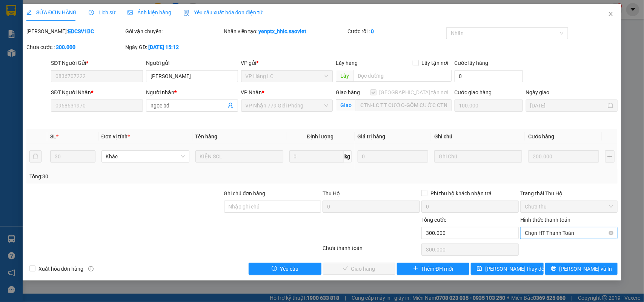
click at [538, 233] on span "Chọn HT Thanh Toán" at bounding box center [569, 232] width 88 height 11
click at [544, 255] on div "Chuyển khoản" at bounding box center [568, 261] width 97 height 12
type input "0"
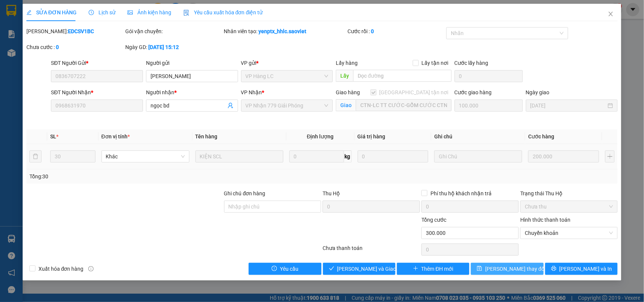
click at [509, 269] on span "Lưu thay đổi" at bounding box center [515, 269] width 60 height 8
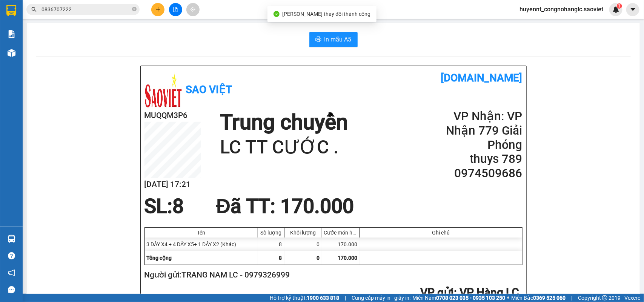
click at [91, 8] on input "0836707222" at bounding box center [85, 9] width 89 height 8
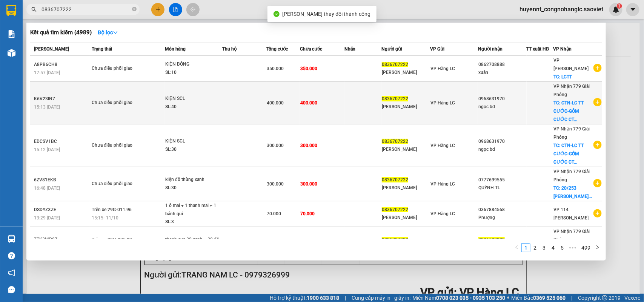
click at [312, 100] on span "400.000" at bounding box center [308, 102] width 17 height 5
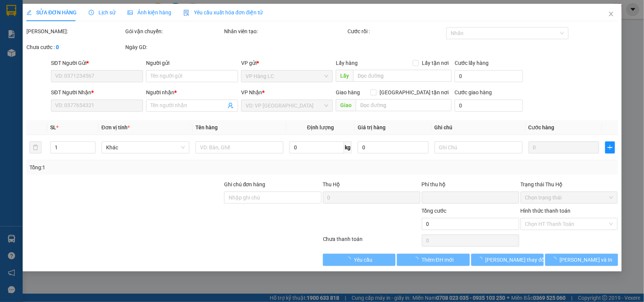
type input "0836707222"
type input "LAN NINH"
type input "0968631970"
type input "ngọc bd"
checkbox input "true"
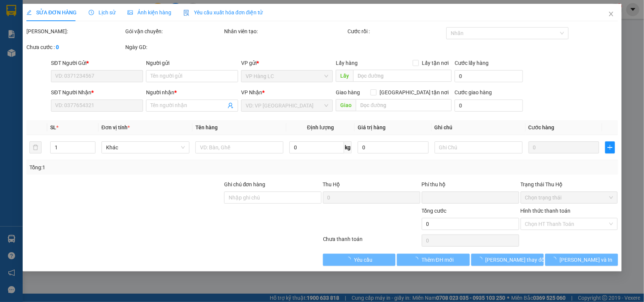
type input "CTN-LC TT CƯỚC-GỒM CƯỚC CTN"
type input "0"
type input "400.000"
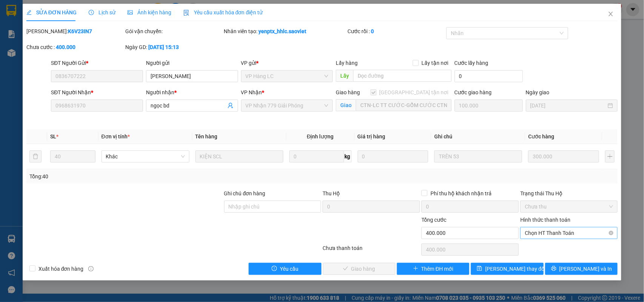
click at [552, 233] on span "Chọn HT Thanh Toán" at bounding box center [569, 232] width 88 height 11
click at [544, 260] on div "Chuyển khoản" at bounding box center [569, 260] width 88 height 8
type input "0"
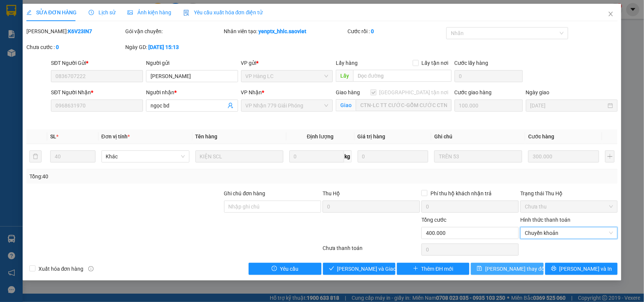
click at [517, 270] on span "Lưu thay đổi" at bounding box center [515, 269] width 60 height 8
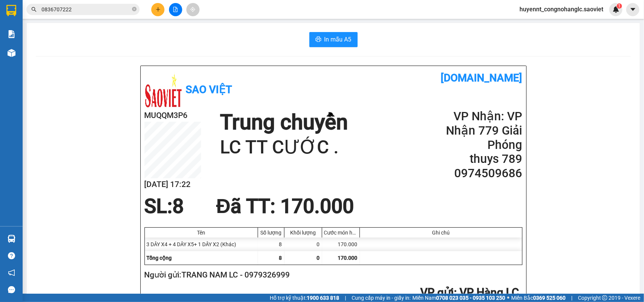
click at [70, 7] on input "0836707222" at bounding box center [85, 9] width 89 height 8
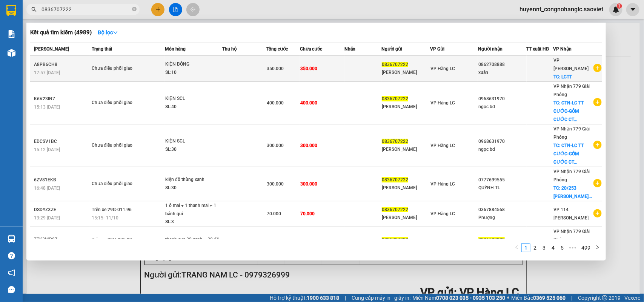
click at [330, 61] on td "350.000" at bounding box center [322, 69] width 45 height 26
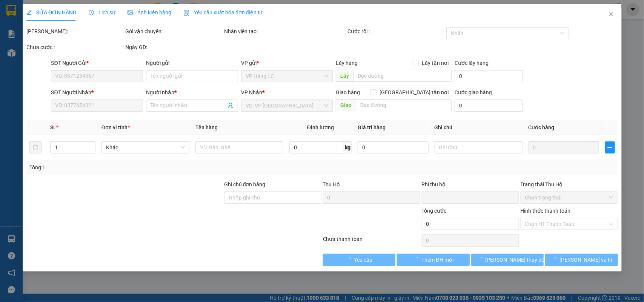
type input "0836707222"
type input "LAN NINH"
type input "0862708888"
type input "xuân"
checkbox input "true"
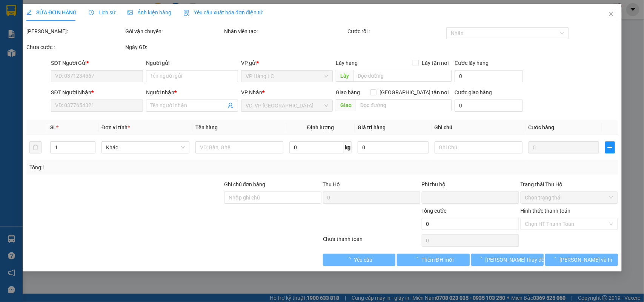
type input "LCTT"
type input "0"
type input "350.000"
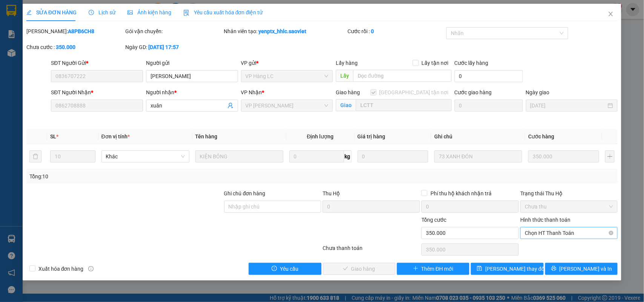
click at [555, 236] on span "Chọn HT Thanh Toán" at bounding box center [569, 232] width 88 height 11
click at [549, 259] on div "Chuyển khoản" at bounding box center [569, 260] width 88 height 8
type input "0"
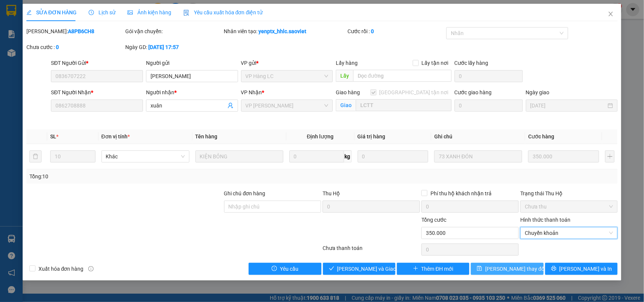
click at [506, 267] on span "Lưu thay đổi" at bounding box center [515, 269] width 60 height 8
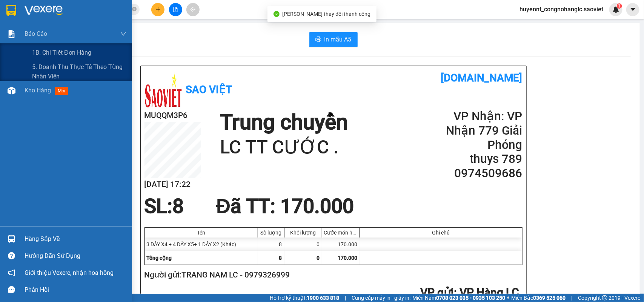
drag, startPoint x: 39, startPoint y: 69, endPoint x: 45, endPoint y: 64, distance: 7.5
click at [46, 69] on span "5. Doanh thu thực tế theo từng nhân viên" at bounding box center [79, 71] width 94 height 19
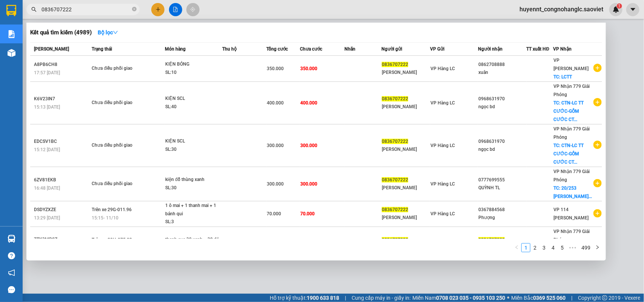
drag, startPoint x: 86, startPoint y: 11, endPoint x: 69, endPoint y: 28, distance: 24.3
click at [31, 16] on div "Kết quả tìm kiếm ( 4989 ) Bộ lọc Mã ĐH Trạng thái Món hàng Thu hộ Tổng cước Chư…" at bounding box center [73, 9] width 147 height 13
type input "0836707222"
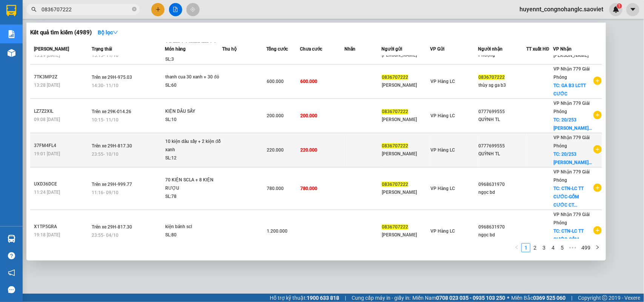
scroll to position [178, 0]
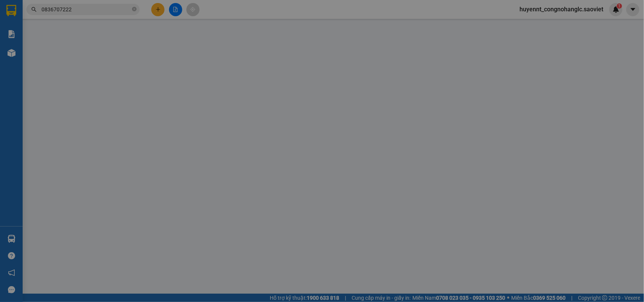
type input "0836707222"
type input "LAN NINH"
type input "0777699555"
type input "QUỲNH TL"
checkbox input "true"
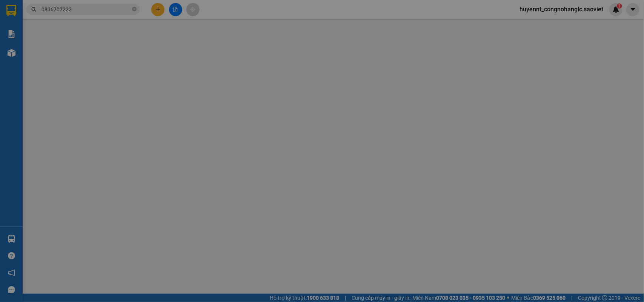
type input "20/253 THÚY LĨNH - HOÀNG MAI ( CTN ) lc ttc"
type input "0"
type input "300.000"
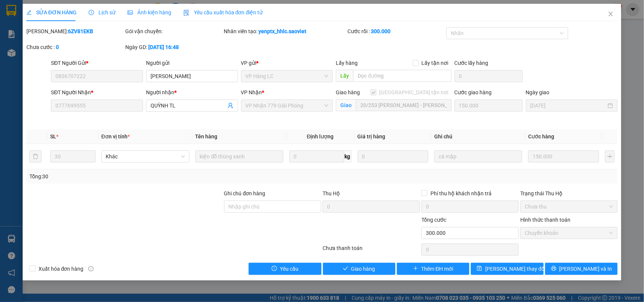
click at [545, 233] on span "Chuyển khoản" at bounding box center [569, 232] width 88 height 11
click at [606, 14] on span "Close" at bounding box center [610, 14] width 21 height 21
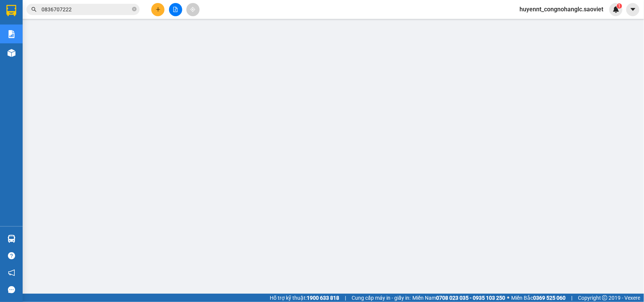
click at [80, 8] on input "0836707222" at bounding box center [85, 9] width 89 height 8
drag, startPoint x: 75, startPoint y: 14, endPoint x: 82, endPoint y: 11, distance: 7.8
click at [76, 14] on span at bounding box center [82, 9] width 113 height 11
click at [85, 9] on input "text" at bounding box center [85, 9] width 89 height 8
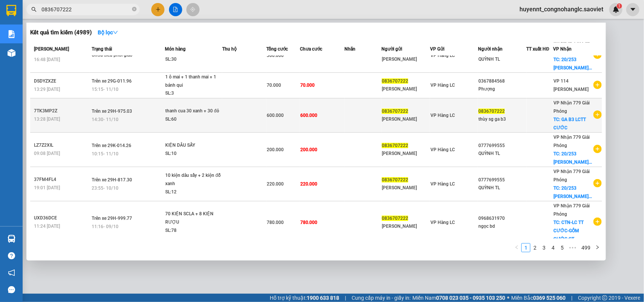
scroll to position [178, 0]
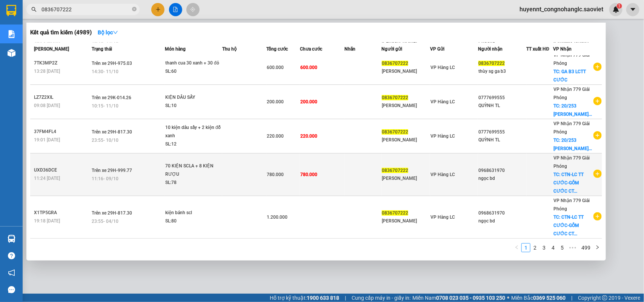
type input "0836707222"
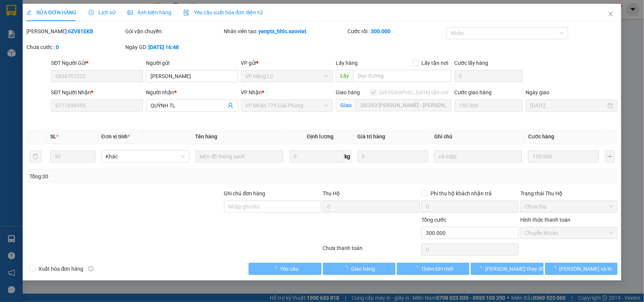
type input "0836707222"
type input "[PERSON_NAME]"
type input "0777699555"
type input "QUỲNH TL"
checkbox input "true"
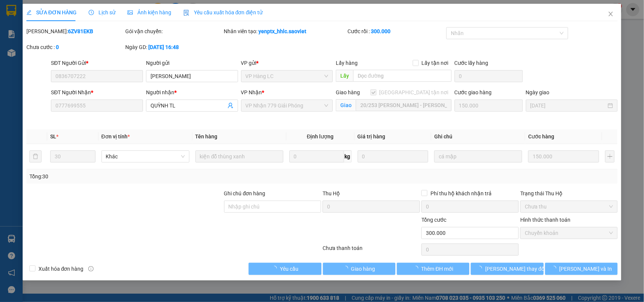
type input "20/253 [PERSON_NAME] - [PERSON_NAME] ( CTN ) lc ttc"
type input "0"
type input "300.000"
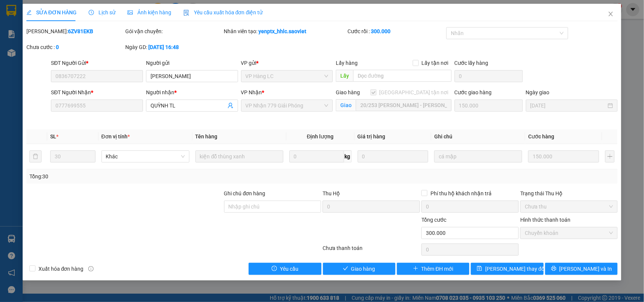
click at [537, 206] on span "Chưa thu" at bounding box center [569, 206] width 88 height 11
click at [372, 269] on span "Giao hàng" at bounding box center [363, 269] width 24 height 8
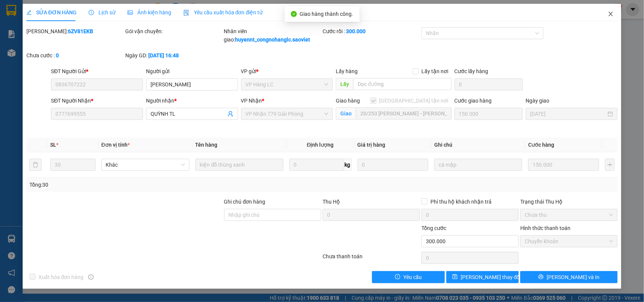
click at [610, 12] on icon "close" at bounding box center [611, 14] width 4 height 5
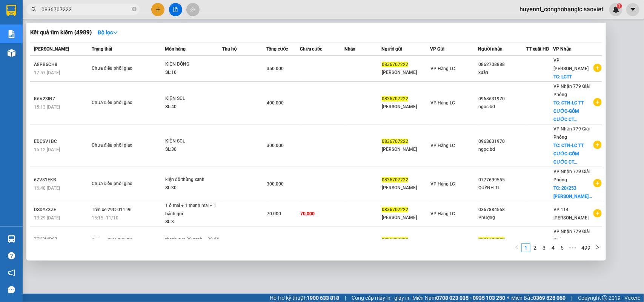
click at [89, 6] on input "0836707222" at bounding box center [85, 9] width 89 height 8
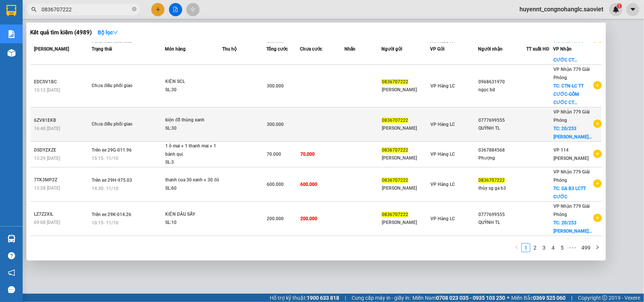
scroll to position [178, 0]
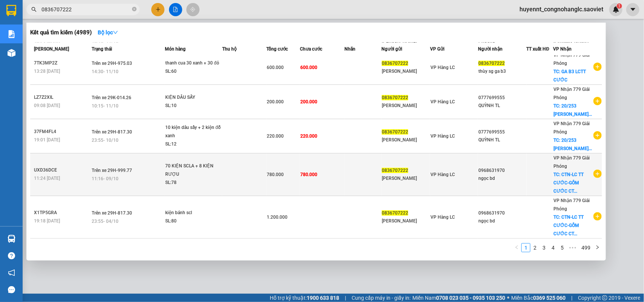
click at [522, 183] on div "ngọc bd" at bounding box center [502, 179] width 48 height 8
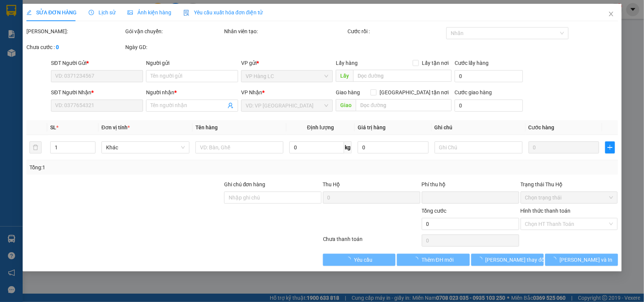
type input "0836707222"
type input "LAN NINH"
type input "0968631970"
type input "ngọc bd"
checkbox input "true"
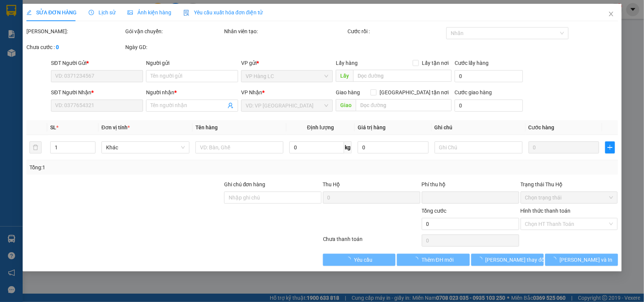
type input "CTN-LC TT CƯỚC-GỒM CƯỚC CTN"
type input "0"
type input "780.000"
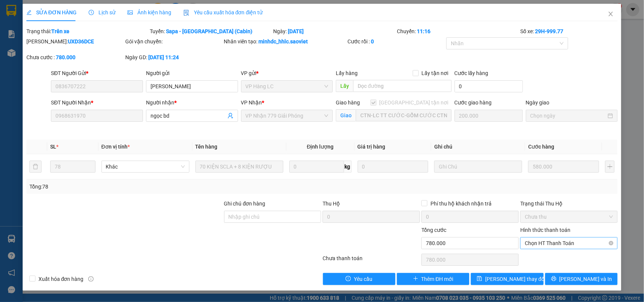
click at [556, 242] on span "Chọn HT Thanh Toán" at bounding box center [569, 243] width 88 height 11
click at [548, 267] on div "Chuyển khoản" at bounding box center [569, 271] width 88 height 8
type input "0"
click at [517, 276] on span "[PERSON_NAME] thay đổi" at bounding box center [515, 279] width 60 height 8
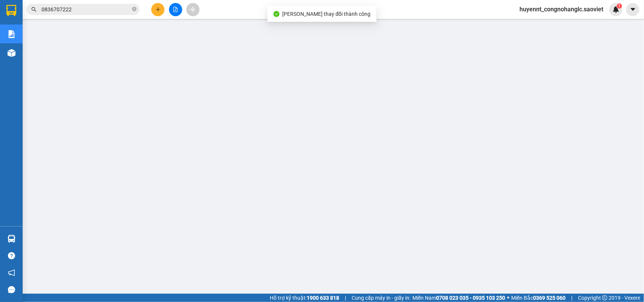
click at [70, 3] on div "Kết quả tìm kiếm ( 4989 ) Bộ lọc Mã ĐH Trạng thái Món hàng Thu hộ Tổng cước Chư…" at bounding box center [73, 9] width 147 height 13
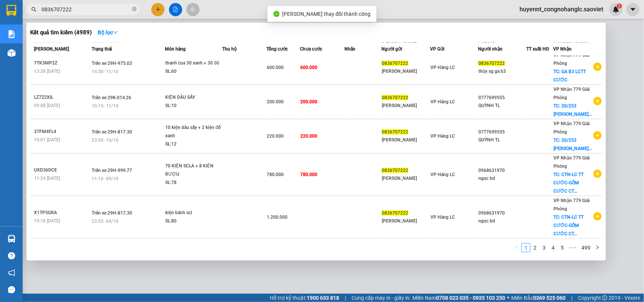
click at [107, 11] on input "0836707222" at bounding box center [85, 9] width 89 height 8
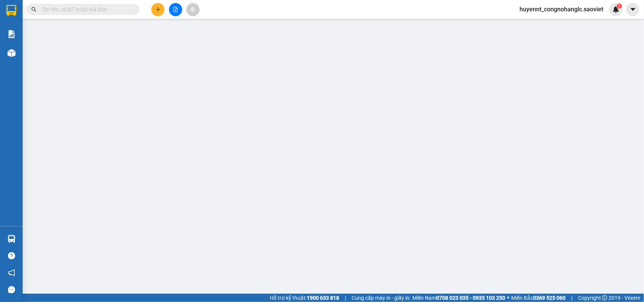
click at [99, 9] on input "text" at bounding box center [85, 9] width 89 height 8
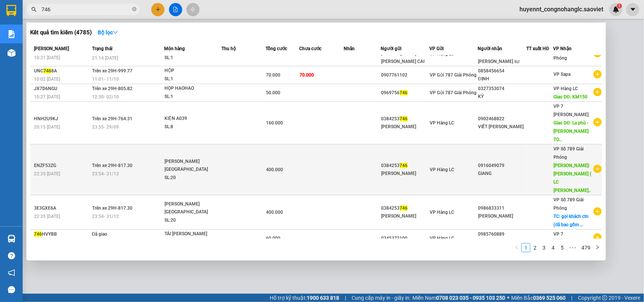
scroll to position [46, 0]
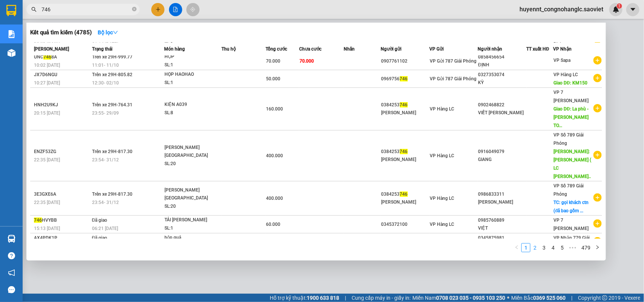
type input "746"
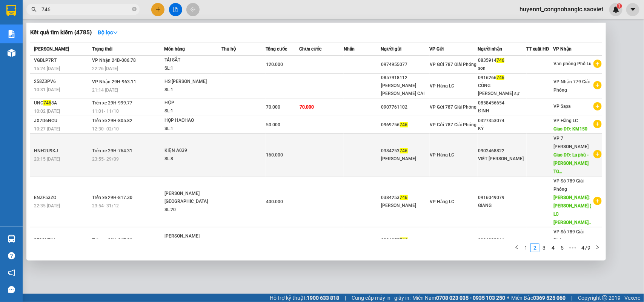
click at [421, 155] on div "THANH TÙNG" at bounding box center [405, 159] width 48 height 8
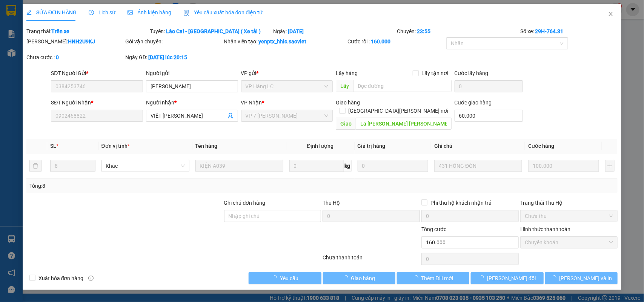
type input "0384253746"
type input "THANH TÙNG"
type input "0902468822"
type input "VIẾT TOÀN"
type input "La phù - LC THANH TOÁN"
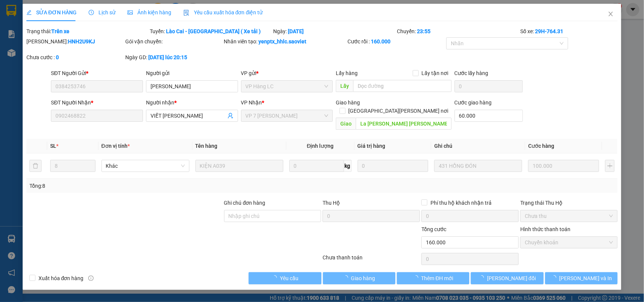
type input "60.000"
type input "0"
type input "160.000"
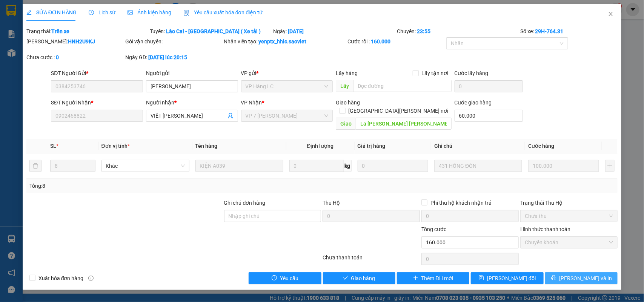
click at [583, 274] on span "[PERSON_NAME] và In" at bounding box center [585, 278] width 53 height 8
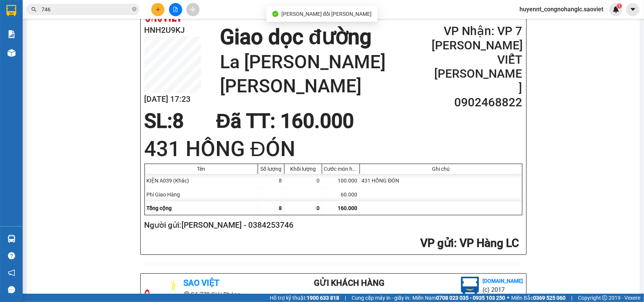
scroll to position [94, 0]
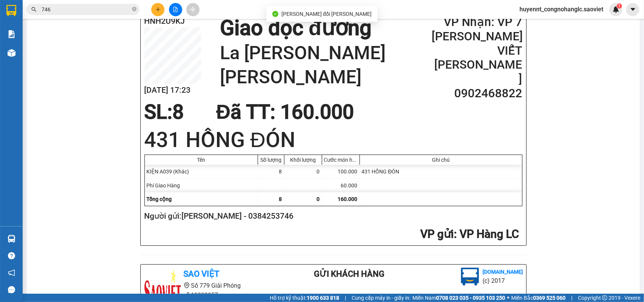
click at [273, 217] on h2 "Người gửi: THANH TÙNG - 0384253746" at bounding box center [331, 216] width 375 height 12
copy h2 "0384253746"
click at [61, 12] on input "746" at bounding box center [85, 9] width 89 height 8
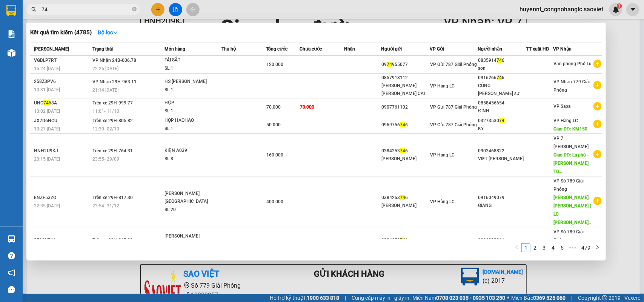
type input "7"
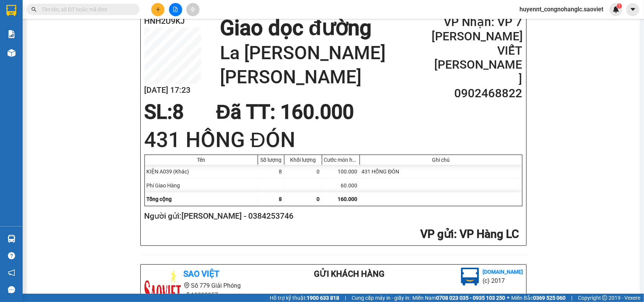
paste input "0384253746"
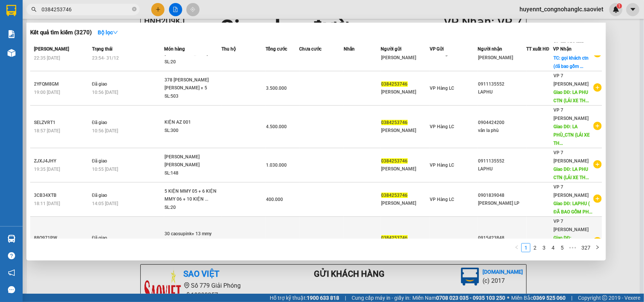
scroll to position [178, 0]
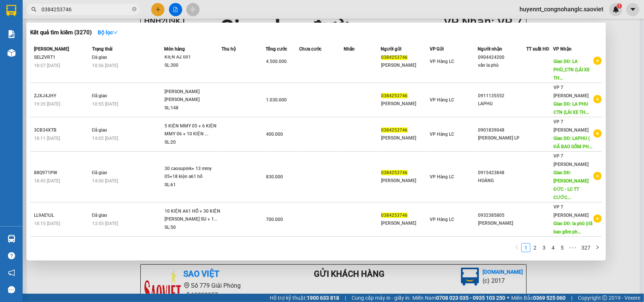
type input "0384253746"
click at [621, 108] on div at bounding box center [322, 151] width 644 height 302
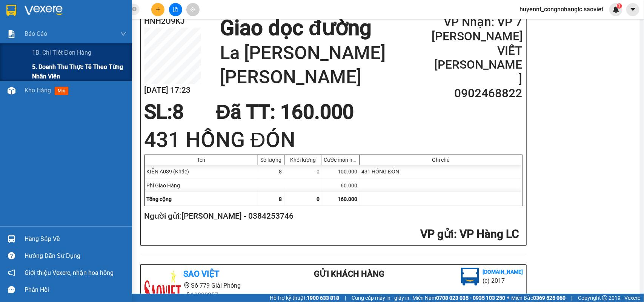
click at [42, 68] on span "5. Doanh thu thực tế theo từng nhân viên" at bounding box center [79, 71] width 94 height 19
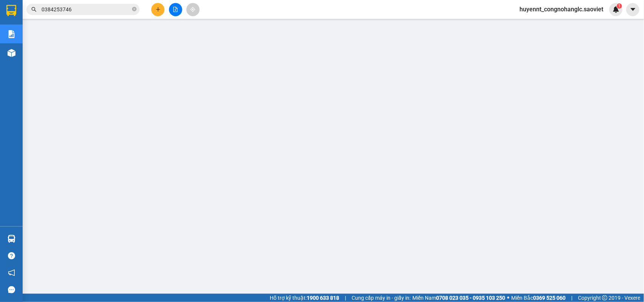
drag, startPoint x: 87, startPoint y: 9, endPoint x: 34, endPoint y: 32, distance: 57.1
click at [34, 16] on div "Kết quả tìm kiếm ( 3270 ) Bộ lọc Mã ĐH Trạng thái Món hàng Thu hộ Tổng cước Chư…" at bounding box center [73, 9] width 147 height 13
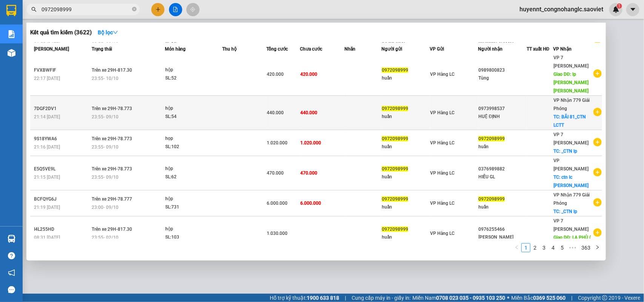
scroll to position [98, 0]
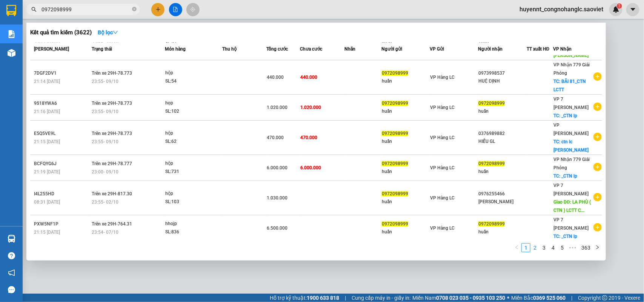
type input "0972098999"
click at [547, 250] on link "3" at bounding box center [544, 248] width 8 height 8
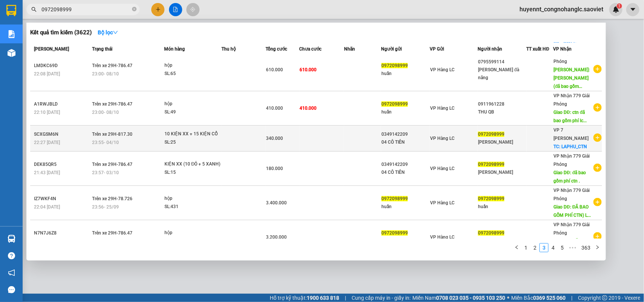
scroll to position [130, 0]
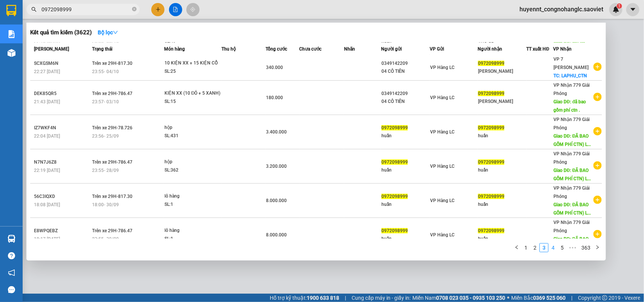
click at [555, 246] on link "4" at bounding box center [553, 248] width 8 height 8
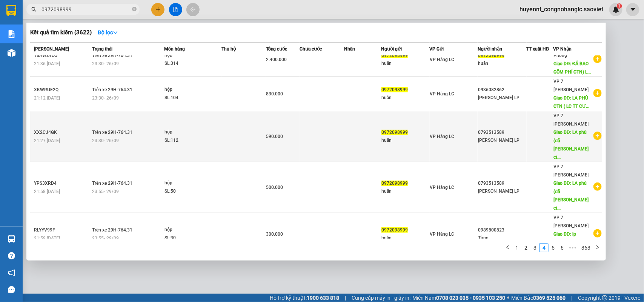
scroll to position [0, 0]
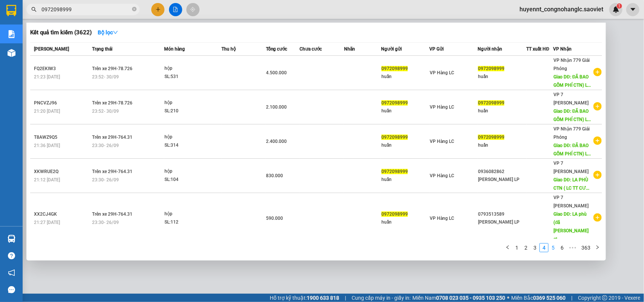
click at [553, 248] on link "5" at bounding box center [553, 248] width 8 height 8
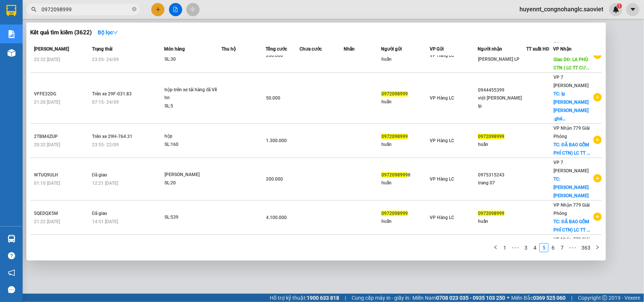
scroll to position [146, 0]
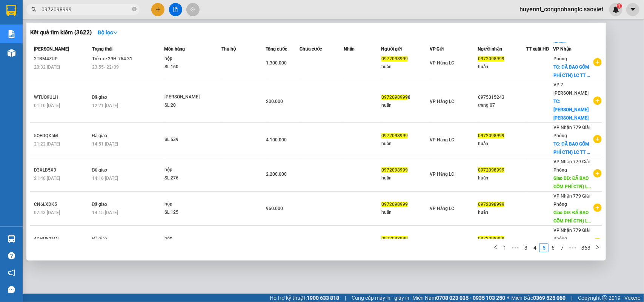
click at [554, 253] on div "1 ••• 3 4 5 6 7 ••• 363" at bounding box center [316, 250] width 572 height 14
click at [557, 251] on link "6" at bounding box center [553, 248] width 8 height 8
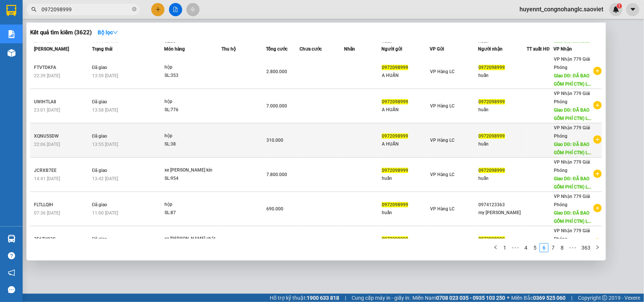
scroll to position [0, 0]
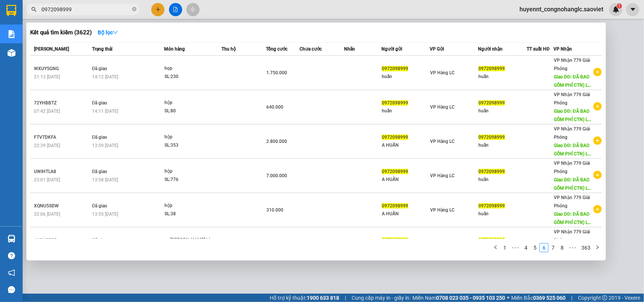
drag, startPoint x: 86, startPoint y: 11, endPoint x: 29, endPoint y: 2, distance: 57.7
click at [30, 3] on div "Kết quả tìm kiếm ( 3622 ) Bộ lọc Mã ĐH Trạng thái Món hàng Thu hộ Tổng cước Chư…" at bounding box center [73, 9] width 147 height 13
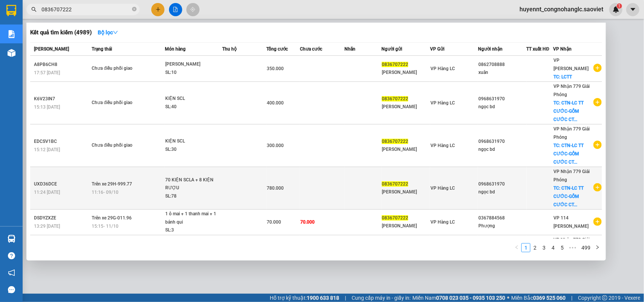
scroll to position [178, 0]
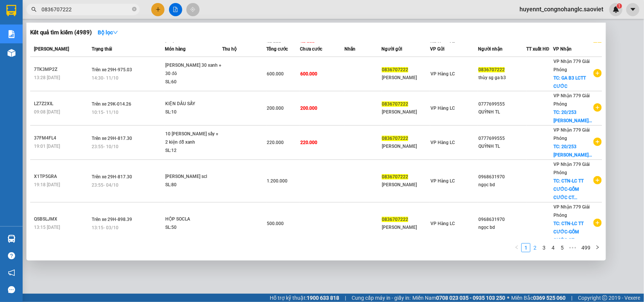
type input "0836707222"
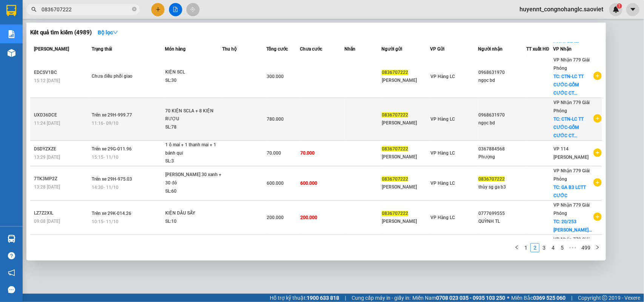
scroll to position [0, 0]
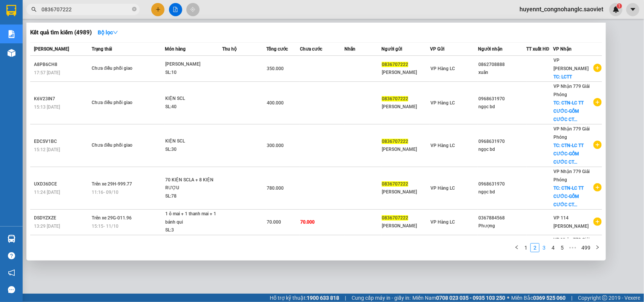
click at [545, 244] on link "3" at bounding box center [544, 248] width 8 height 8
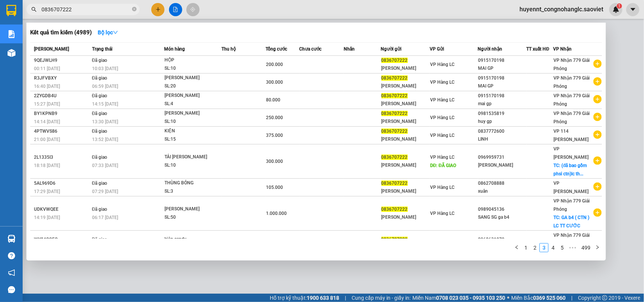
click at [617, 89] on div at bounding box center [322, 151] width 644 height 302
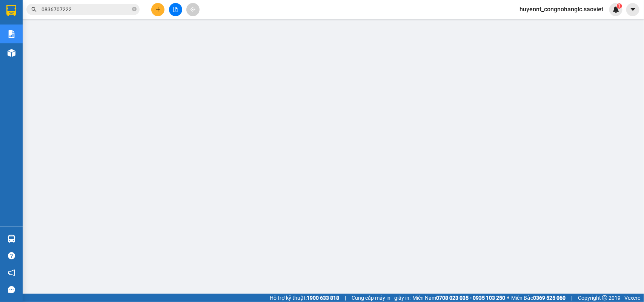
click at [540, 10] on span "huyennt_congnohanglc.saoviet" at bounding box center [561, 9] width 96 height 9
click at [541, 25] on span "Đăng xuất" at bounding box center [565, 23] width 80 height 8
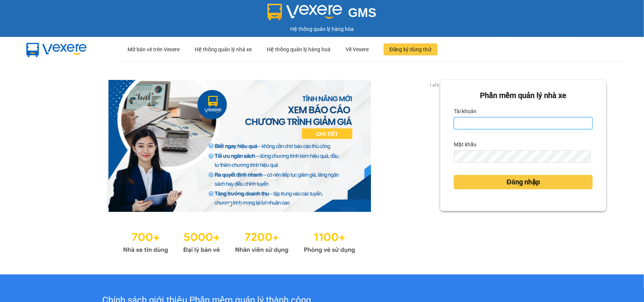
click at [472, 123] on input "Tài khoản" at bounding box center [523, 123] width 139 height 12
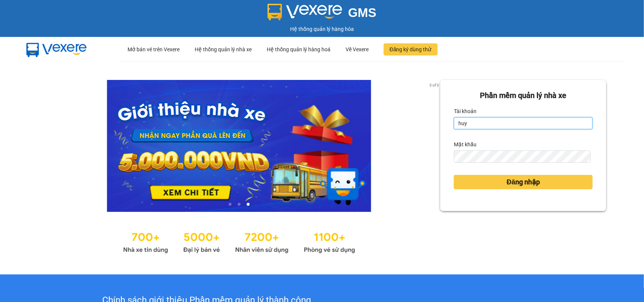
type input "huyennthhlc.saoviet"
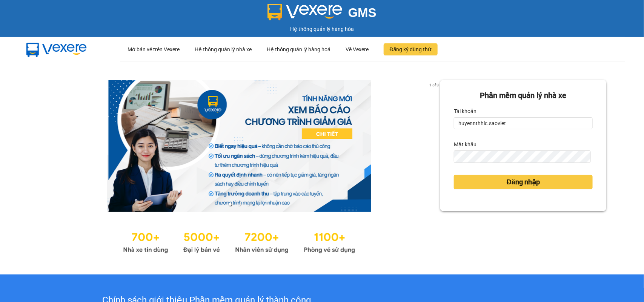
click at [454, 175] on button "Đăng nhập" at bounding box center [523, 182] width 139 height 14
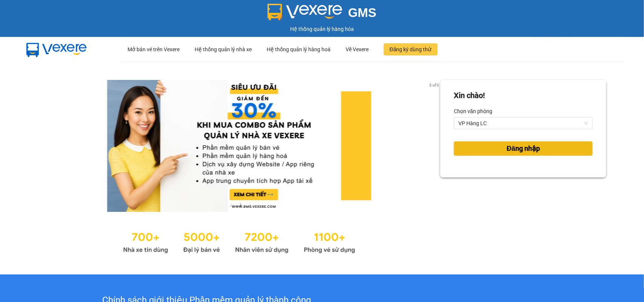
click at [493, 149] on button "Đăng nhập" at bounding box center [523, 148] width 139 height 14
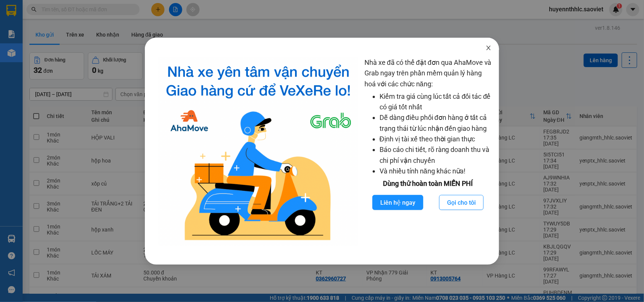
click at [488, 49] on icon "close" at bounding box center [488, 48] width 6 height 6
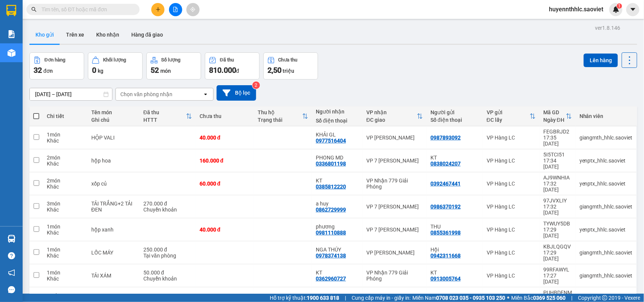
click at [106, 9] on input "text" at bounding box center [85, 9] width 89 height 8
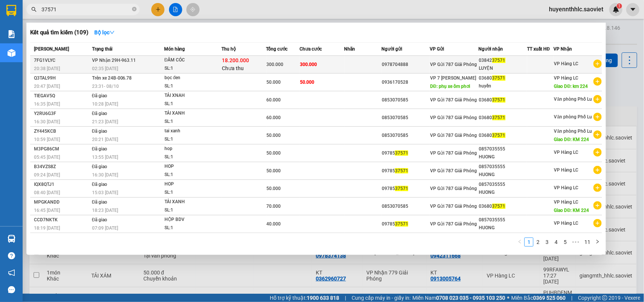
type input "37571"
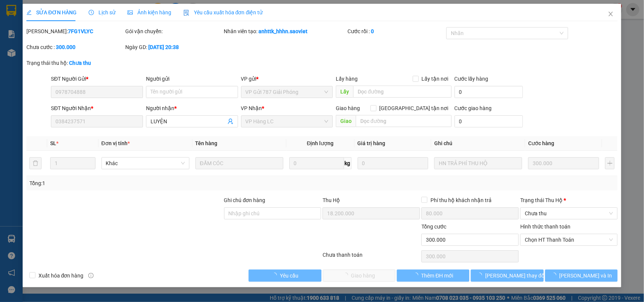
type input "0978704888"
type input "0384237571"
type input "LUYỆN"
type input "18.200.000"
type input "80.000"
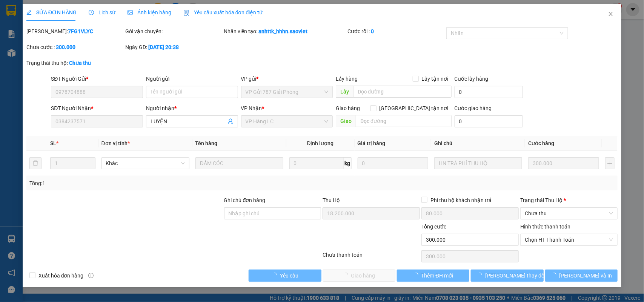
type input "300.000"
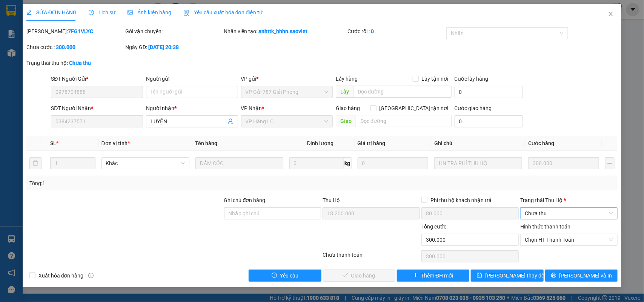
click at [530, 214] on span "Chưa thu" at bounding box center [569, 213] width 88 height 11
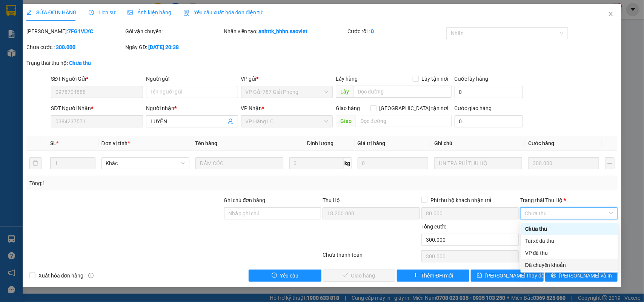
drag, startPoint x: 532, startPoint y: 263, endPoint x: 537, endPoint y: 253, distance: 11.1
click at [532, 259] on div "Đã chuyển khoản" at bounding box center [568, 265] width 97 height 12
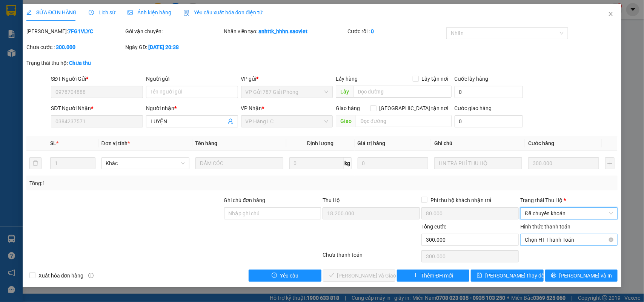
click at [547, 242] on span "Chọn HT Thanh Toán" at bounding box center [569, 239] width 88 height 11
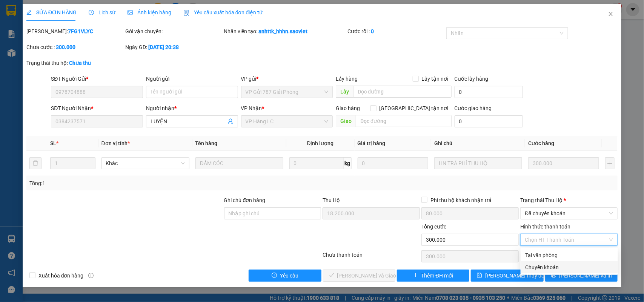
click at [540, 265] on div "Chuyển khoản" at bounding box center [569, 267] width 88 height 8
type input "0"
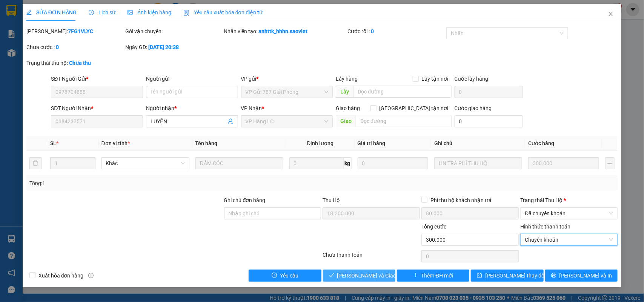
click at [371, 275] on span "Lưu và Giao hàng" at bounding box center [373, 276] width 72 height 8
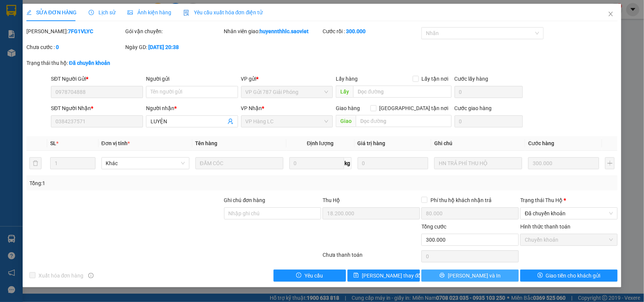
drag, startPoint x: 497, startPoint y: 278, endPoint x: 504, endPoint y: 269, distance: 11.5
click at [499, 276] on button "Lưu và In" at bounding box center [469, 276] width 97 height 12
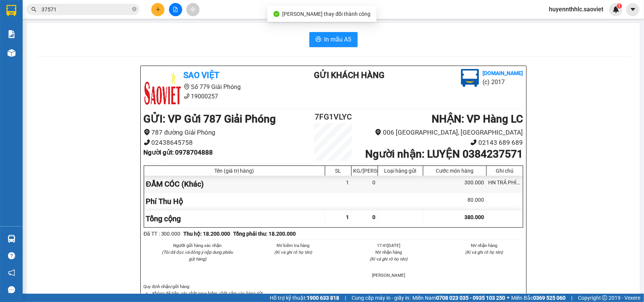
click at [487, 160] on b "Người nhận : LUYỆN 0384237571" at bounding box center [444, 154] width 158 height 12
copy b "0384237571"
click at [493, 157] on b "Người nhận : LUYỆN 0384237571" at bounding box center [444, 154] width 158 height 12
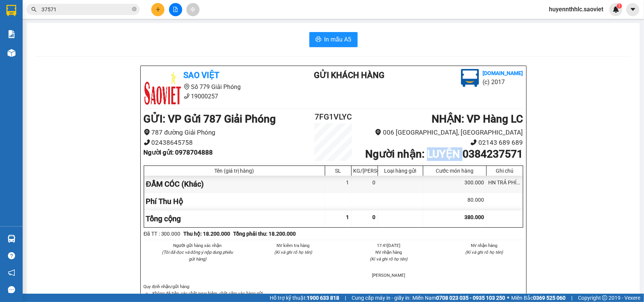
copy b "LUYỆN"
click at [333, 115] on h2 "7FG1VLYC" at bounding box center [333, 117] width 63 height 12
copy h2 "7FG1VLYC"
click at [195, 154] on b "Người gửi : 0978704888" at bounding box center [178, 153] width 69 height 8
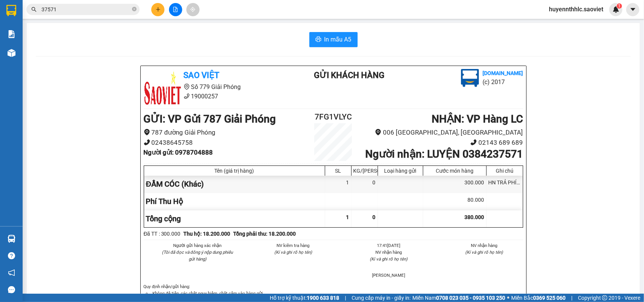
click at [196, 153] on b "Người gửi : 0978704888" at bounding box center [178, 153] width 69 height 8
copy b "0978704888"
click at [572, 8] on span "huyennthhlc.saoviet" at bounding box center [576, 9] width 66 height 9
click at [574, 23] on span "Đăng xuất" at bounding box center [579, 23] width 50 height 8
